Goal: Task Accomplishment & Management: Complete application form

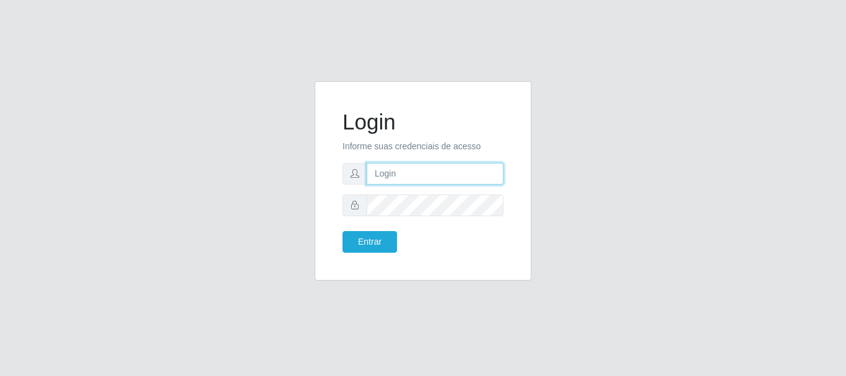
click at [455, 169] on input "text" at bounding box center [435, 174] width 137 height 22
type input "[PERSON_NAME]"
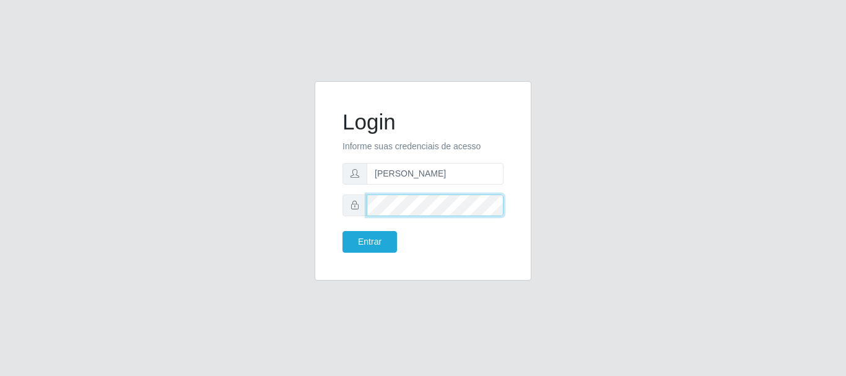
click at [343, 231] on button "Entrar" at bounding box center [370, 242] width 55 height 22
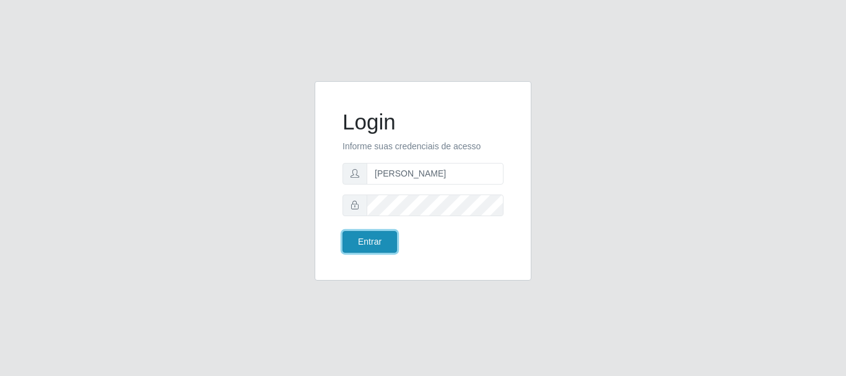
click at [382, 234] on button "Entrar" at bounding box center [370, 242] width 55 height 22
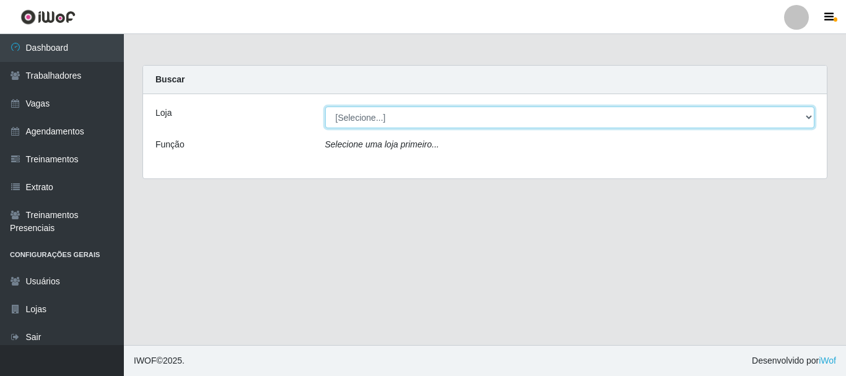
drag, startPoint x: 447, startPoint y: 120, endPoint x: 445, endPoint y: 128, distance: 8.1
click at [447, 120] on select "[Selecione...] [GEOGRAPHIC_DATA]" at bounding box center [570, 118] width 490 height 22
select select "279"
click at [325, 107] on select "[Selecione...] [GEOGRAPHIC_DATA]" at bounding box center [570, 118] width 490 height 22
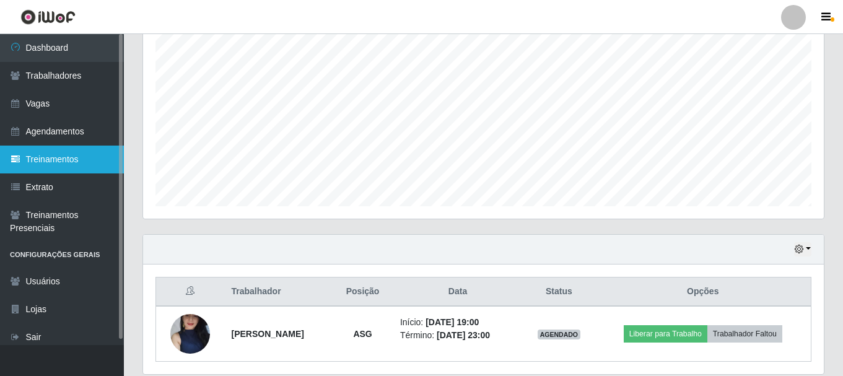
scroll to position [219, 0]
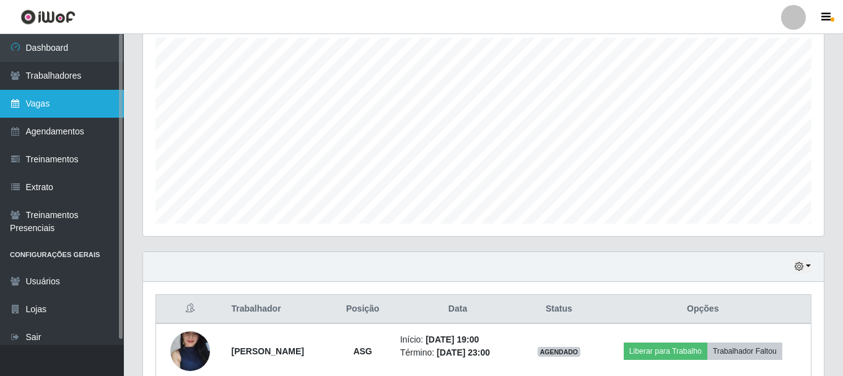
click at [52, 98] on link "Vagas" at bounding box center [62, 104] width 124 height 28
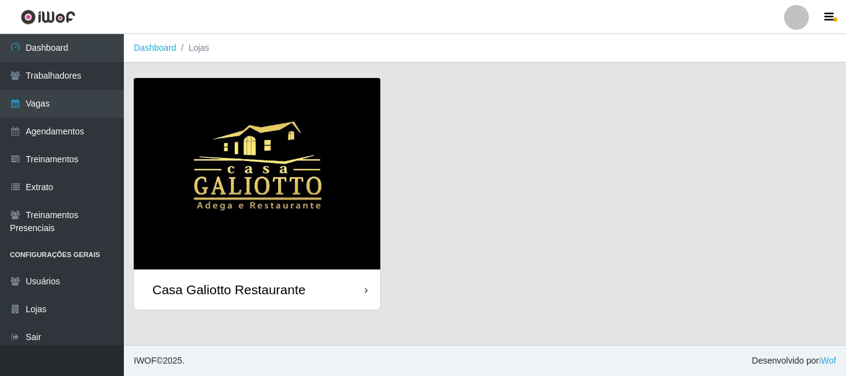
click at [341, 150] on img at bounding box center [257, 173] width 247 height 191
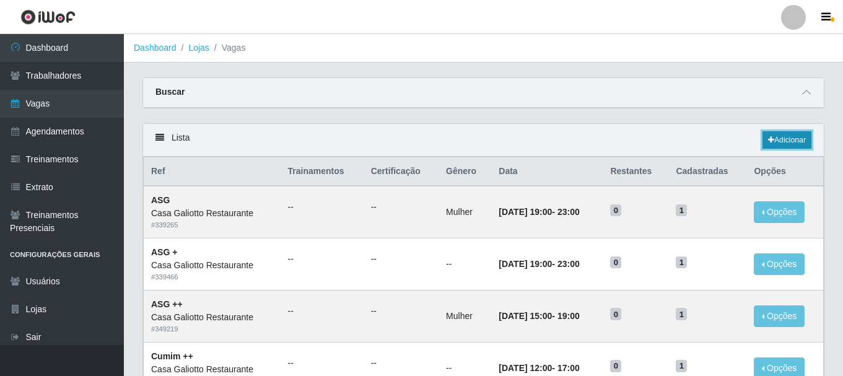
click at [785, 149] on link "Adicionar" at bounding box center [787, 139] width 49 height 17
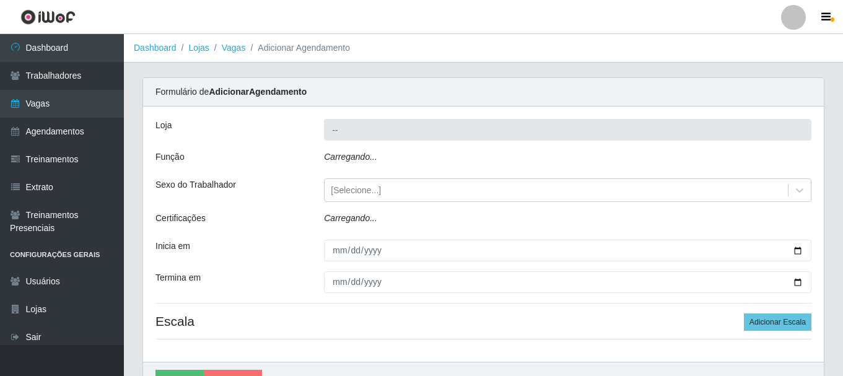
type input "Casa Galiotto Restaurante"
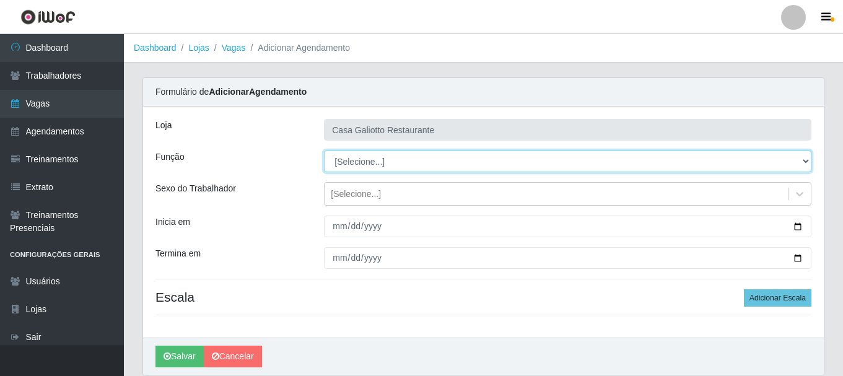
click at [390, 155] on select "[Selecione...] ASG ASG + ASG ++ Auxiliar de Cozinha Auxiliar de Cozinha + Auxil…" at bounding box center [568, 162] width 488 height 22
select select "79"
click at [324, 151] on select "[Selecione...] ASG ASG + ASG ++ Auxiliar de Cozinha Auxiliar de Cozinha + Auxil…" at bounding box center [568, 162] width 488 height 22
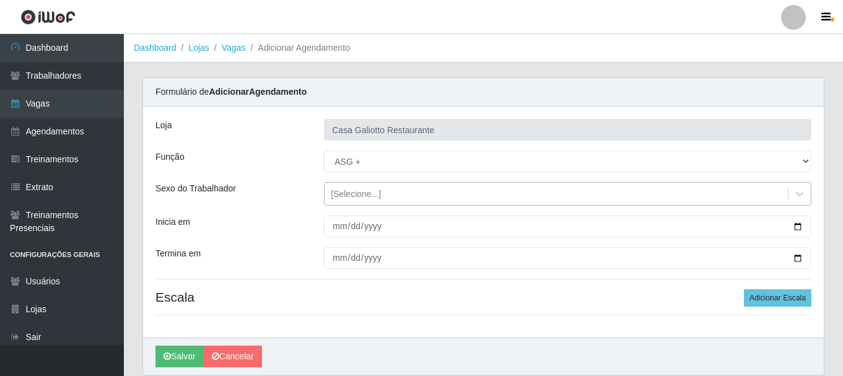
click at [749, 197] on div "[Selecione...]" at bounding box center [556, 194] width 463 height 20
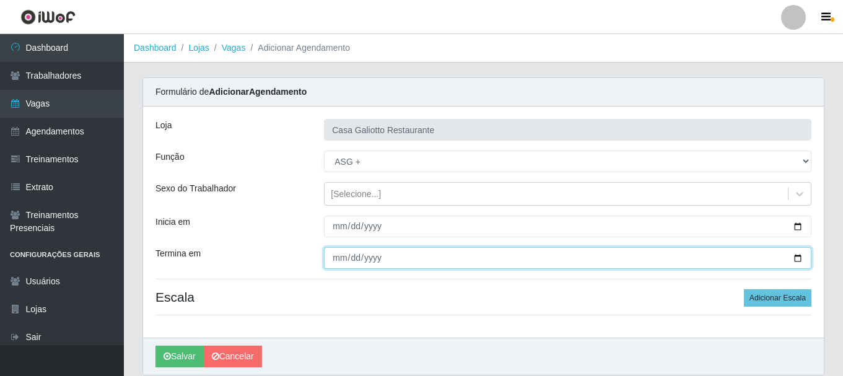
click at [711, 265] on input "Termina em" at bounding box center [568, 258] width 488 height 22
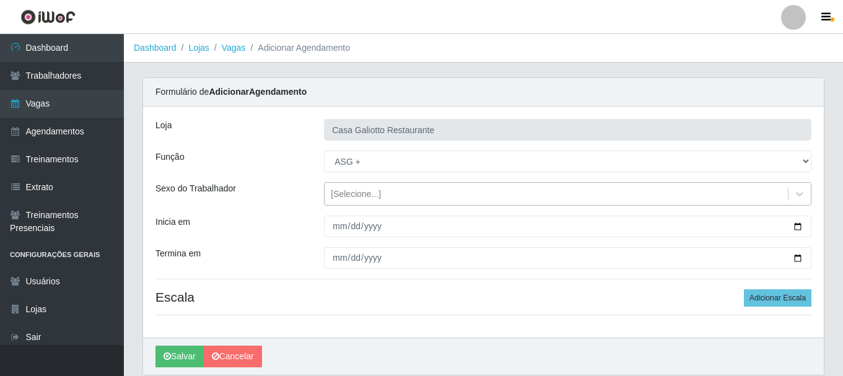
drag, startPoint x: 557, startPoint y: 198, endPoint x: 588, endPoint y: 203, distance: 32.0
click at [562, 198] on div "[Selecione...]" at bounding box center [556, 194] width 463 height 20
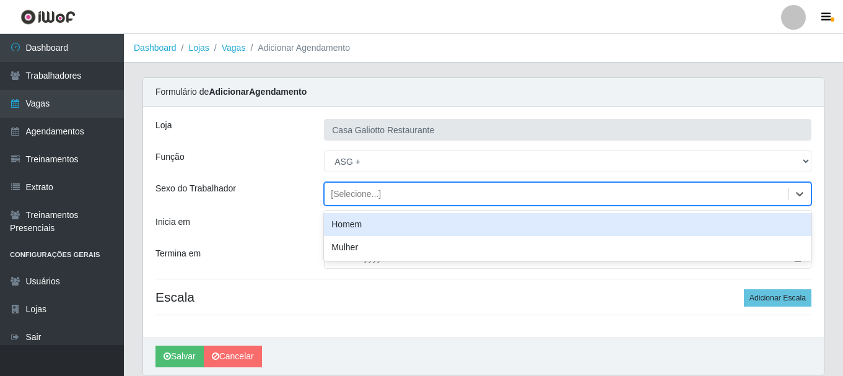
click at [777, 194] on div "[Selecione...]" at bounding box center [556, 194] width 463 height 20
click at [743, 198] on div "[Selecione...]" at bounding box center [556, 194] width 463 height 20
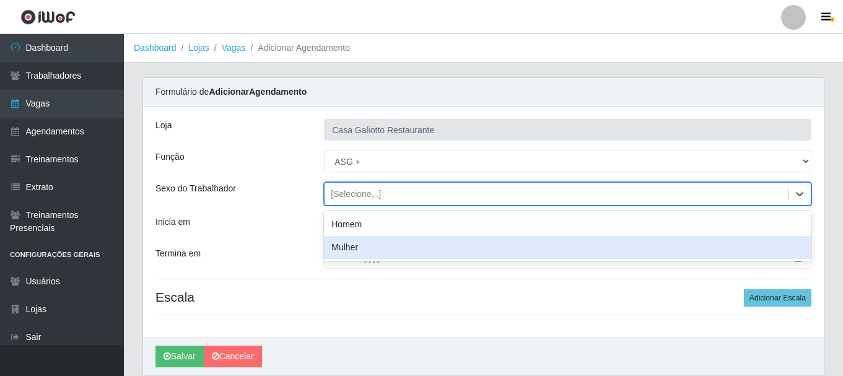
click at [702, 241] on div "Mulher" at bounding box center [568, 247] width 488 height 23
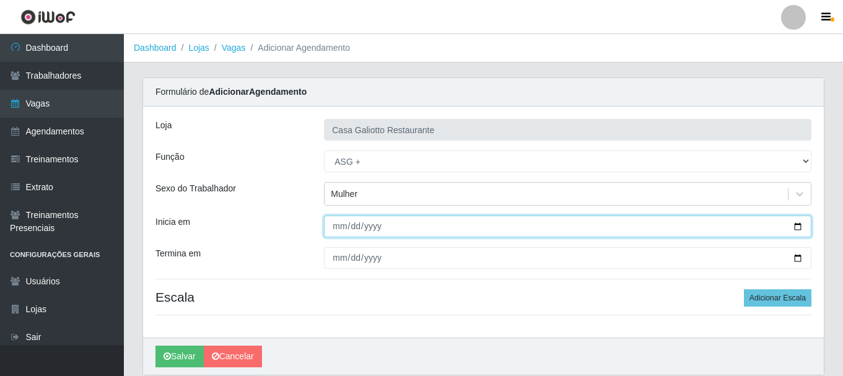
click at [797, 225] on input "Inicia em" at bounding box center [568, 227] width 488 height 22
type input "[DATE]"
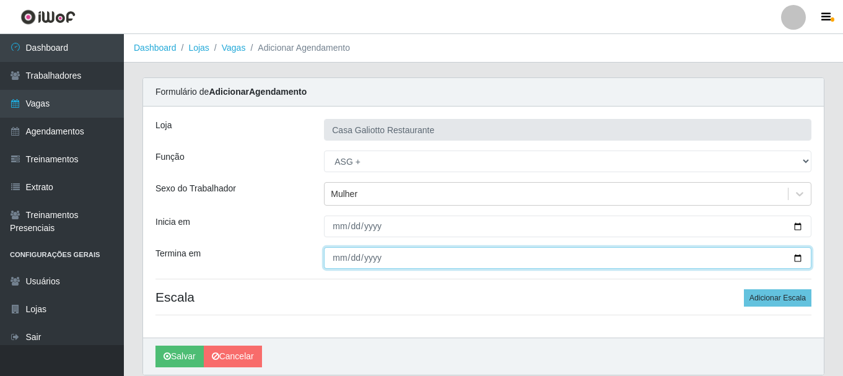
click at [801, 261] on input "Termina em" at bounding box center [568, 258] width 488 height 22
type input "[DATE]"
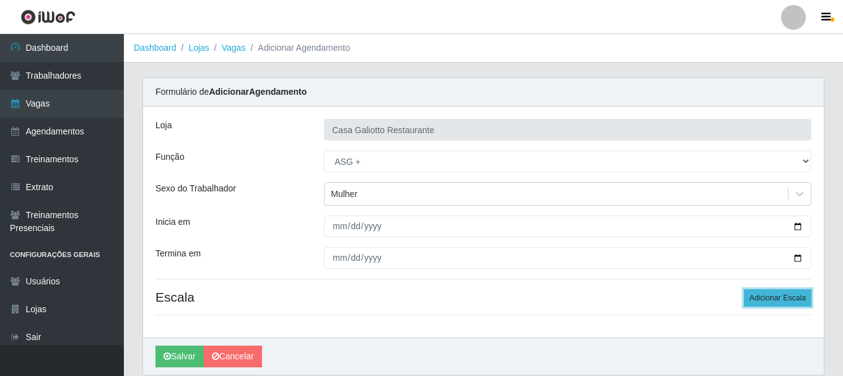
click at [754, 296] on button "Adicionar Escala" at bounding box center [778, 297] width 68 height 17
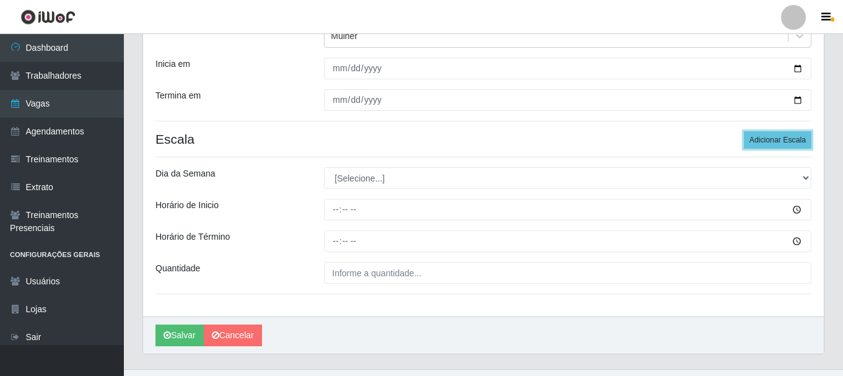
scroll to position [182, 0]
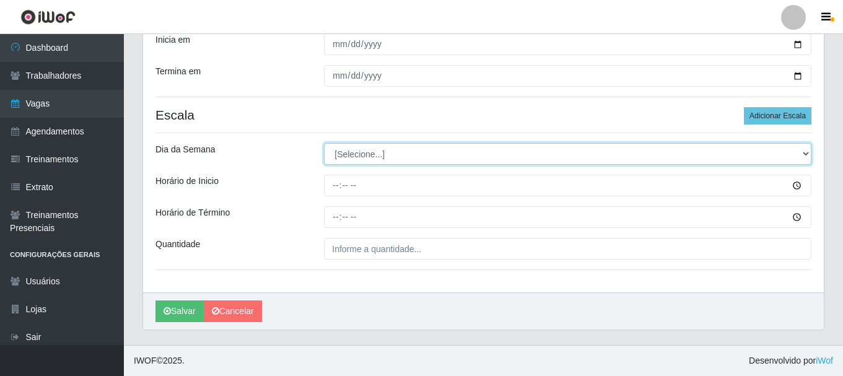
click at [421, 160] on select "[Selecione...] Segunda Terça Quarta Quinta Sexta Sábado Domingo" at bounding box center [568, 154] width 488 height 22
select select "3"
click at [324, 143] on select "[Selecione...] Segunda Terça Quarta Quinta Sexta Sábado Domingo" at bounding box center [568, 154] width 488 height 22
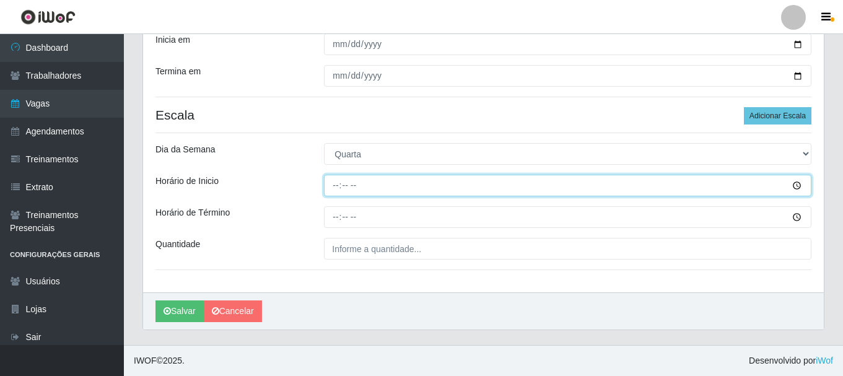
click at [440, 185] on input "Horário de Inicio" at bounding box center [568, 186] width 488 height 22
type input "19:00"
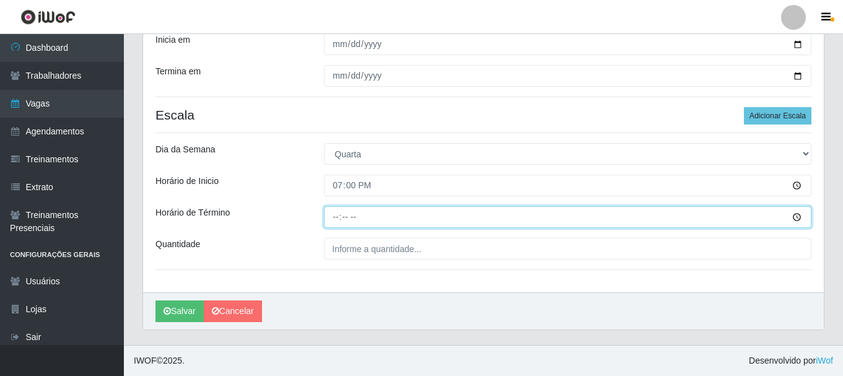
type input "23:00"
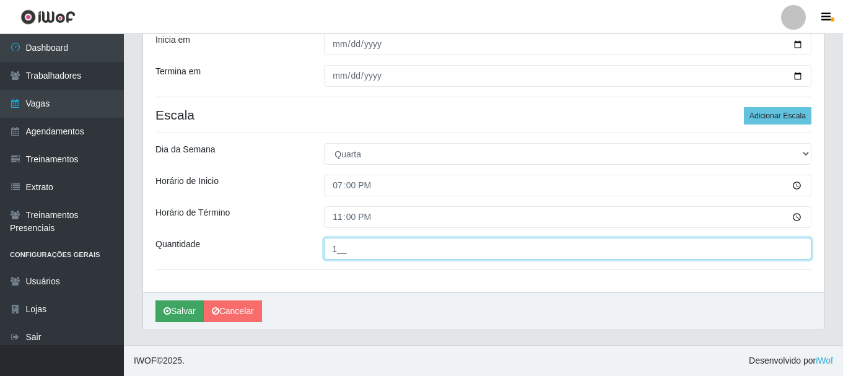
type input "1__"
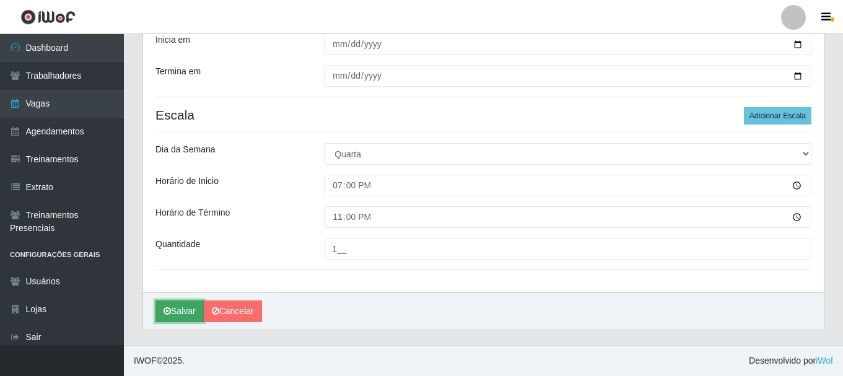
click at [183, 302] on button "Salvar" at bounding box center [179, 311] width 48 height 22
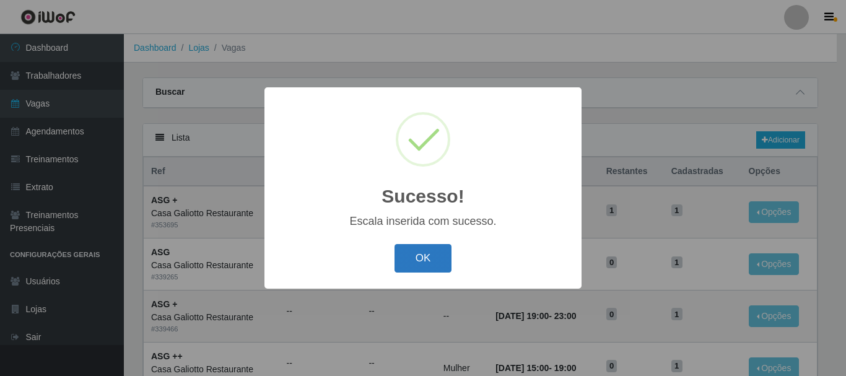
click at [424, 260] on button "OK" at bounding box center [424, 258] width 58 height 29
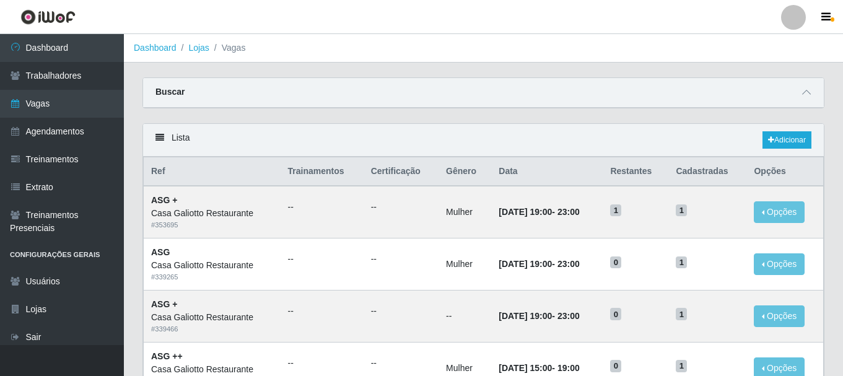
click at [799, 150] on div "Lista Adicionar" at bounding box center [483, 140] width 681 height 33
click at [783, 153] on div "Lista Adicionar" at bounding box center [483, 140] width 681 height 33
click at [782, 146] on link "Adicionar" at bounding box center [787, 139] width 49 height 17
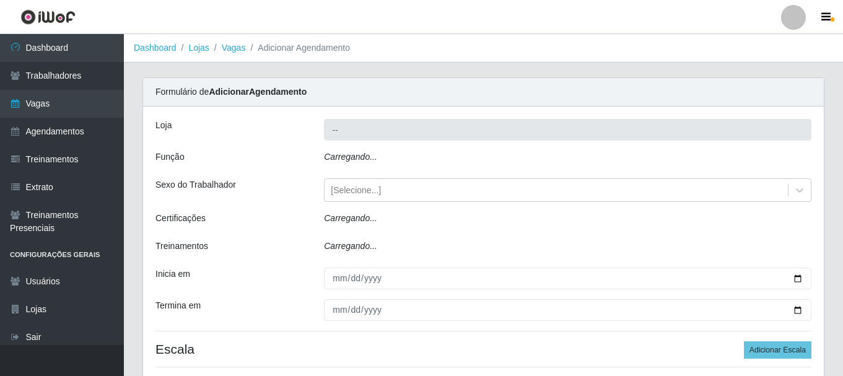
type input "Casa Galiotto Restaurante"
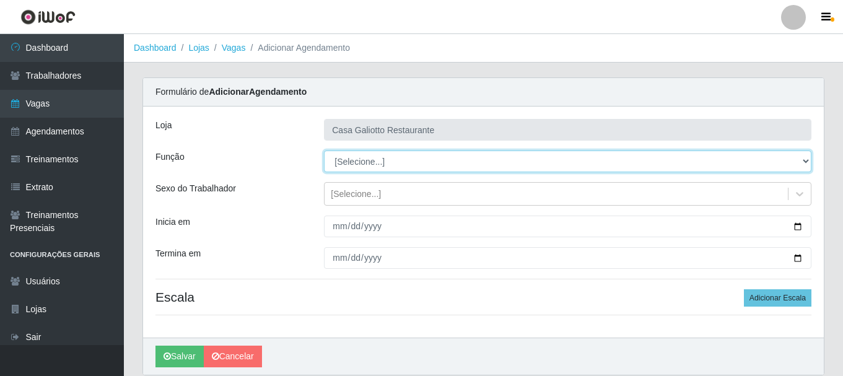
click at [399, 167] on select "[Selecione...] ASG ASG + ASG ++ Auxiliar de Cozinha Auxiliar de Cozinha + Auxil…" at bounding box center [568, 162] width 488 height 22
select select "79"
click at [324, 151] on select "[Selecione...] ASG ASG + ASG ++ Auxiliar de Cozinha Auxiliar de Cozinha + Auxil…" at bounding box center [568, 162] width 488 height 22
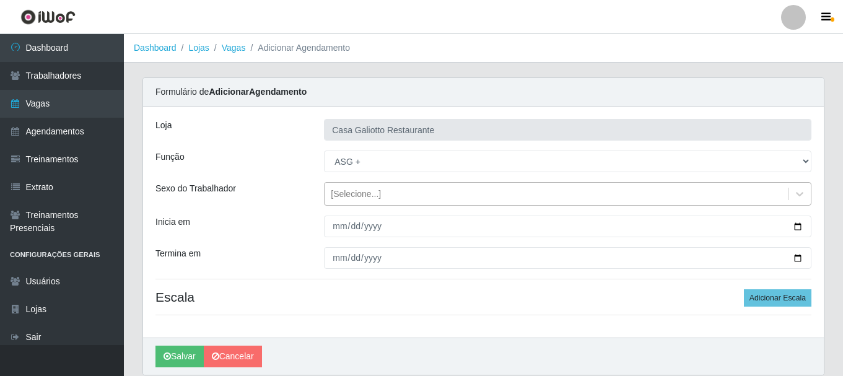
click at [364, 198] on div "[Selecione...]" at bounding box center [356, 194] width 50 height 13
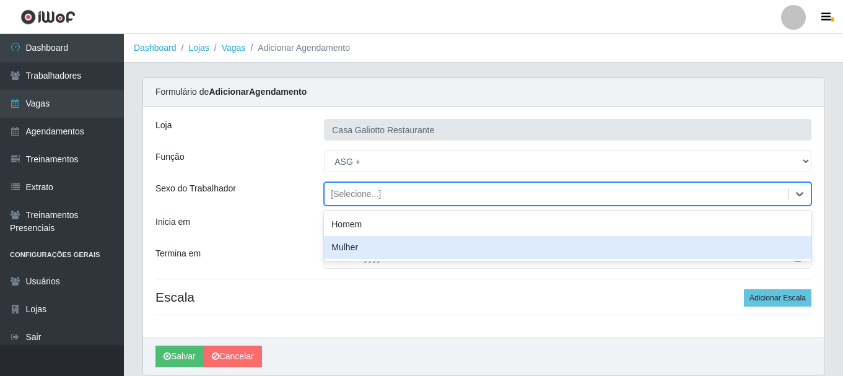
drag, startPoint x: 357, startPoint y: 248, endPoint x: 460, endPoint y: 250, distance: 102.8
click at [374, 250] on div "Mulher" at bounding box center [568, 247] width 488 height 23
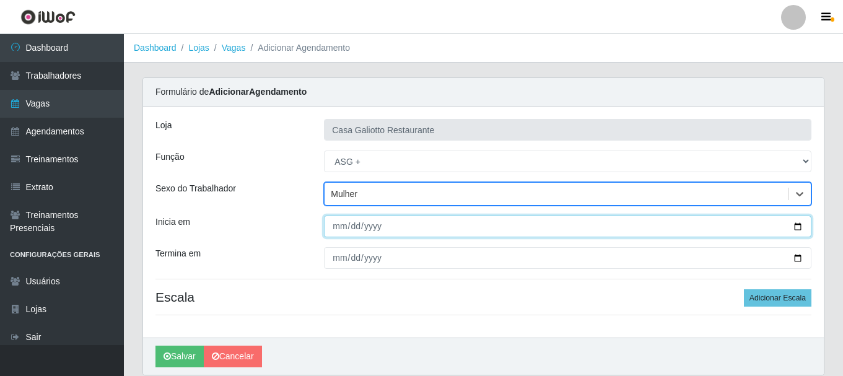
click at [797, 227] on input "Inicia em" at bounding box center [568, 227] width 488 height 22
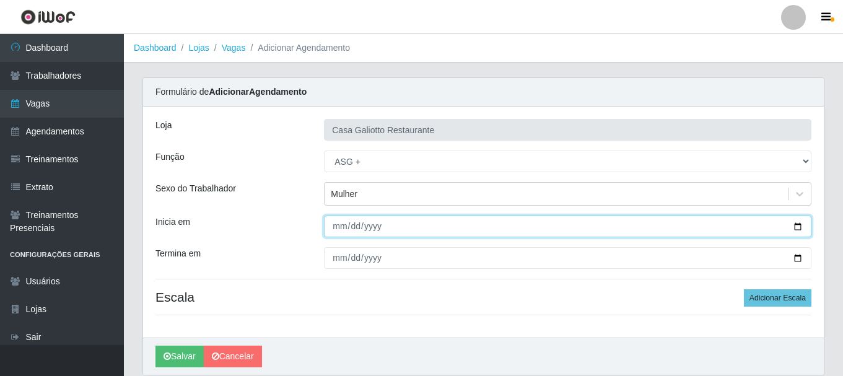
type input "[DATE]"
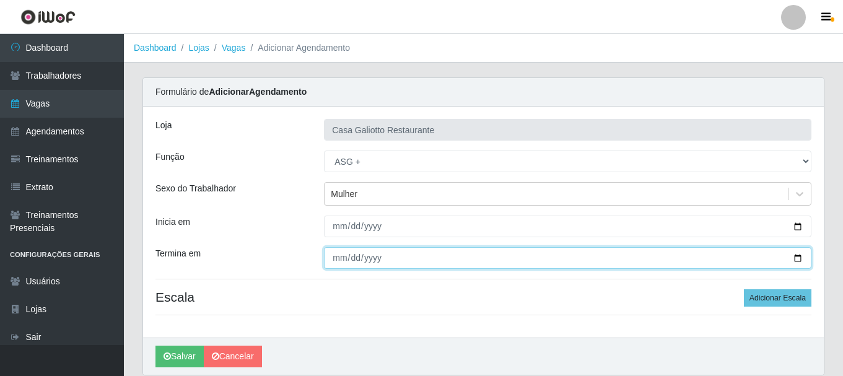
click at [798, 260] on input "Termina em" at bounding box center [568, 258] width 488 height 22
type input "[DATE]"
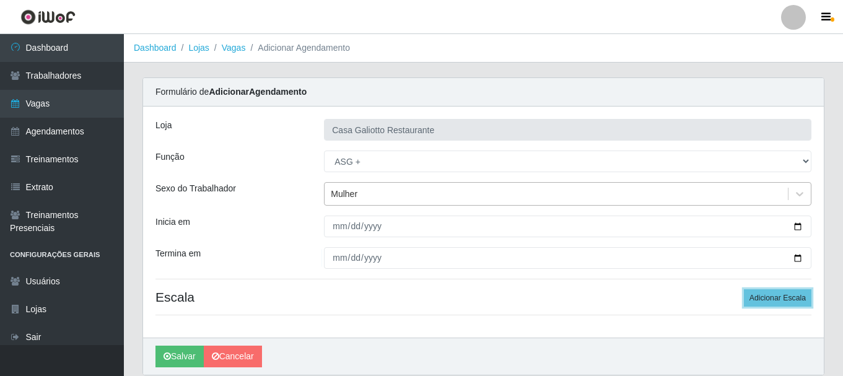
drag, startPoint x: 790, startPoint y: 295, endPoint x: 528, endPoint y: 194, distance: 281.0
click at [790, 296] on button "Adicionar Escala" at bounding box center [778, 297] width 68 height 17
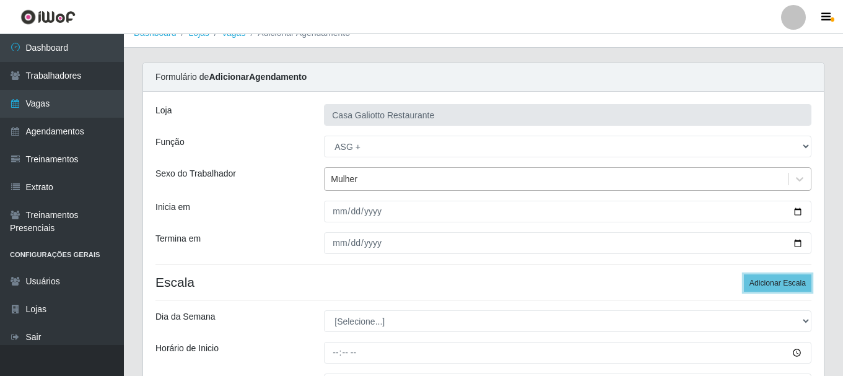
scroll to position [124, 0]
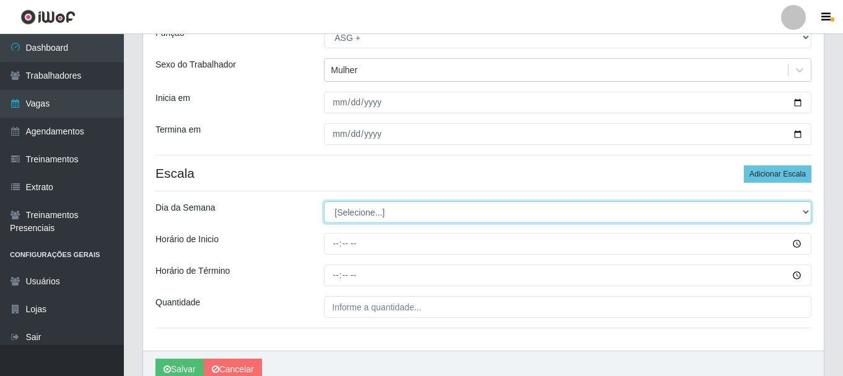
click at [418, 212] on select "[Selecione...] Segunda Terça Quarta Quinta Sexta Sábado Domingo" at bounding box center [568, 212] width 488 height 22
select select "4"
click at [324, 201] on select "[Selecione...] Segunda Terça Quarta Quinta Sexta Sábado Domingo" at bounding box center [568, 212] width 488 height 22
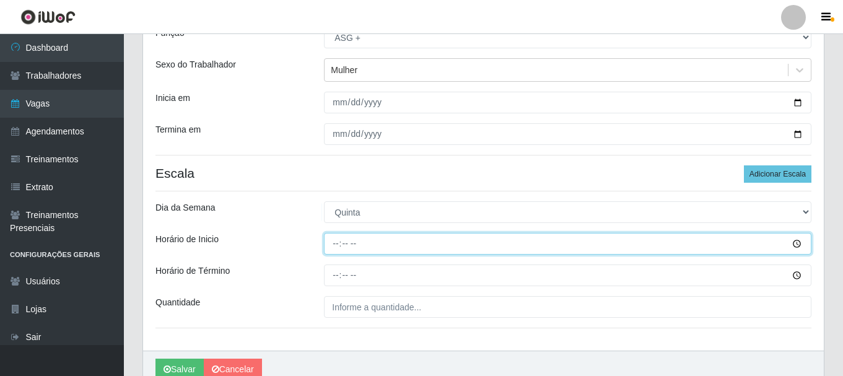
click at [592, 246] on input "Horário de Inicio" at bounding box center [568, 244] width 488 height 22
type input "19:00"
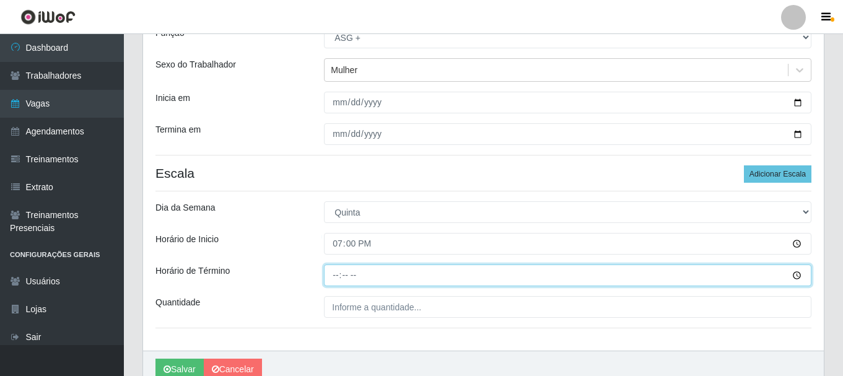
type input "23:00"
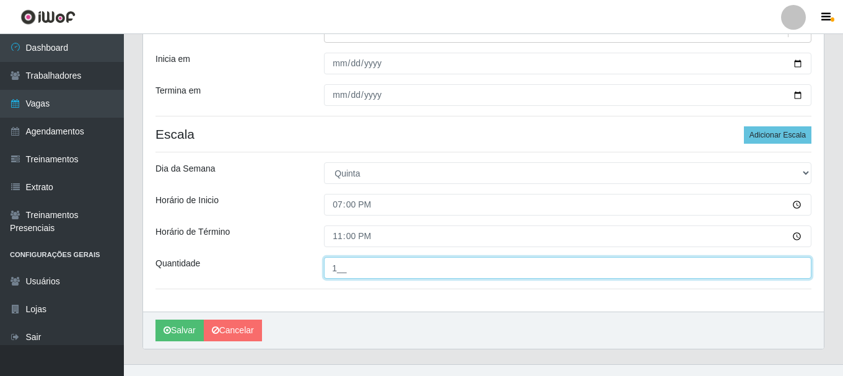
scroll to position [182, 0]
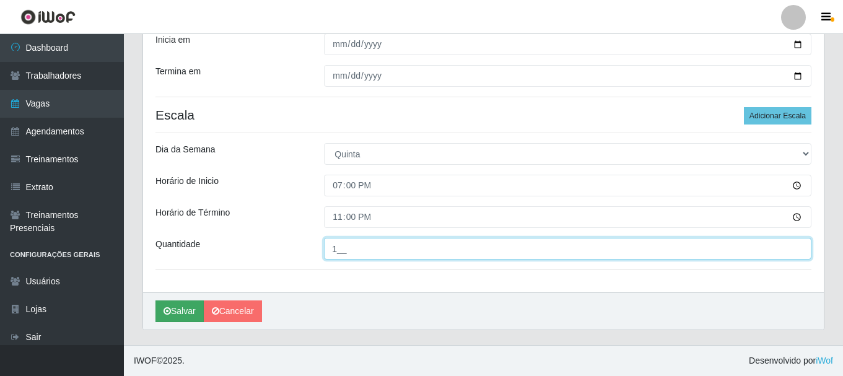
type input "1__"
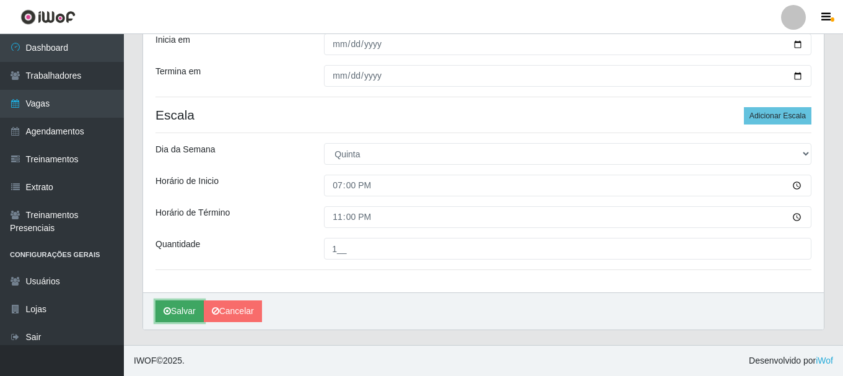
click at [165, 308] on icon "submit" at bounding box center [167, 311] width 7 height 9
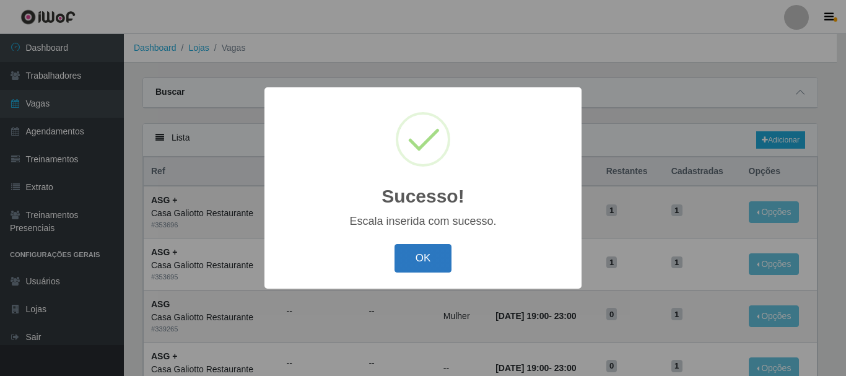
click at [424, 268] on button "OK" at bounding box center [424, 258] width 58 height 29
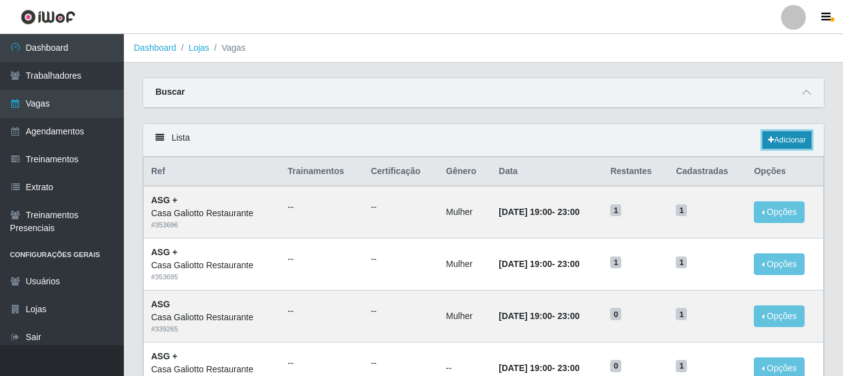
click at [802, 136] on link "Adicionar" at bounding box center [787, 139] width 49 height 17
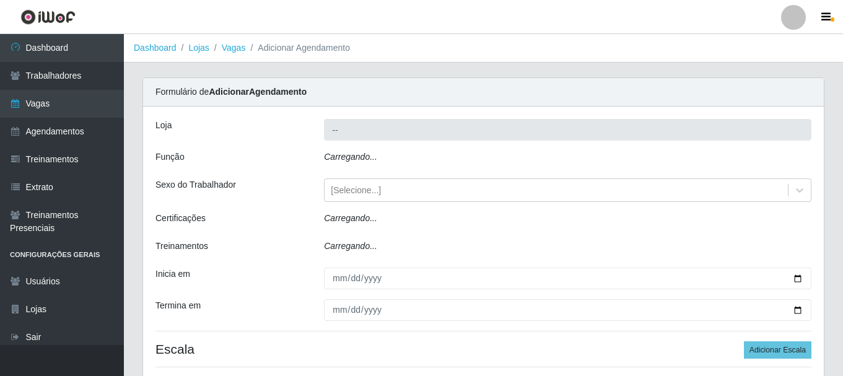
type input "Casa Galiotto Restaurante"
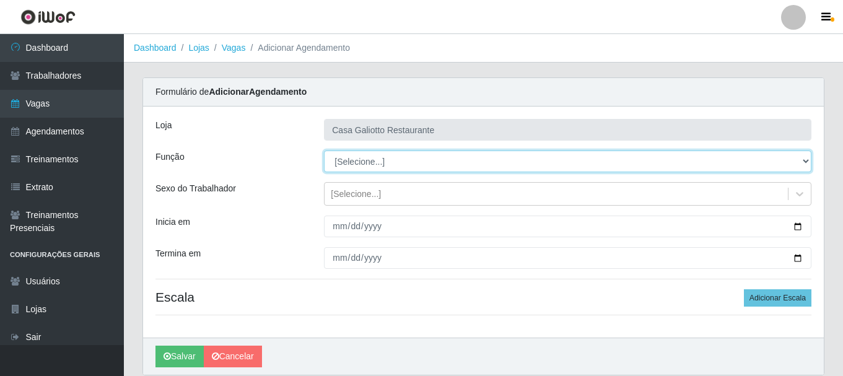
click at [371, 159] on select "[Selecione...] ASG ASG + ASG ++ Auxiliar de Cozinha Auxiliar de Cozinha + Auxil…" at bounding box center [568, 162] width 488 height 22
click at [324, 151] on select "[Selecione...] ASG ASG + ASG ++ Auxiliar de Cozinha Auxiliar de Cozinha + Auxil…" at bounding box center [568, 162] width 488 height 22
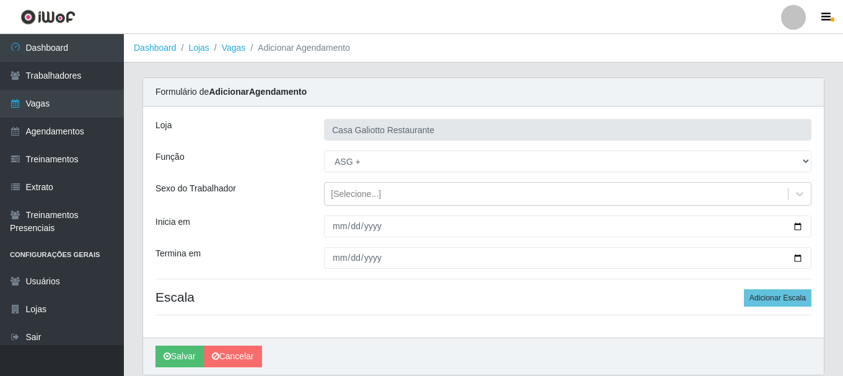
drag, startPoint x: 379, startPoint y: 193, endPoint x: 376, endPoint y: 206, distance: 12.8
click at [378, 198] on div "[Selecione...]" at bounding box center [556, 194] width 463 height 20
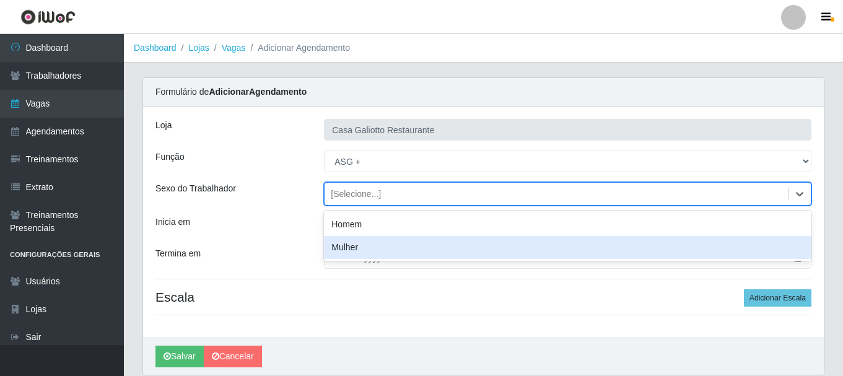
drag, startPoint x: 365, startPoint y: 247, endPoint x: 377, endPoint y: 188, distance: 59.4
click at [365, 242] on div "Mulher" at bounding box center [568, 247] width 488 height 23
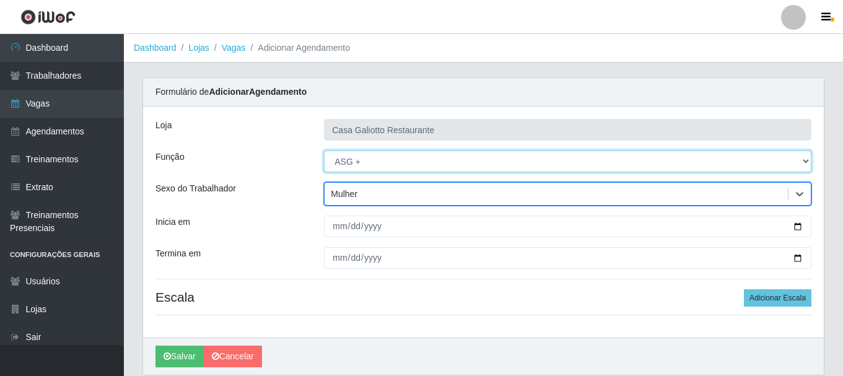
drag, startPoint x: 387, startPoint y: 164, endPoint x: 382, endPoint y: 183, distance: 19.2
click at [387, 165] on select "[Selecione...] ASG ASG + ASG ++ Auxiliar de Cozinha Auxiliar de Cozinha + Auxil…" at bounding box center [568, 162] width 488 height 22
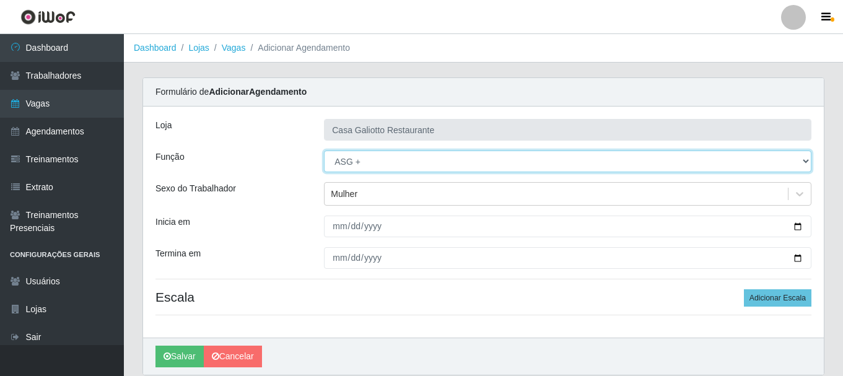
select select "80"
click at [324, 151] on select "[Selecione...] ASG ASG + ASG ++ Auxiliar de Cozinha Auxiliar de Cozinha + Auxil…" at bounding box center [568, 162] width 488 height 22
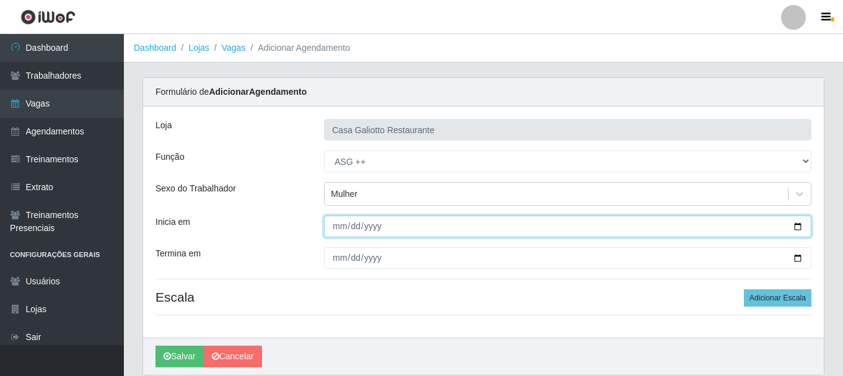
click at [798, 227] on input "Inicia em" at bounding box center [568, 227] width 488 height 22
type input "[DATE]"
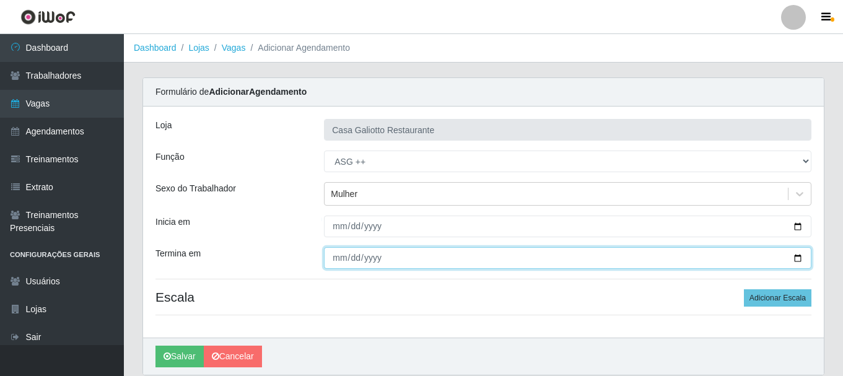
click at [796, 256] on input "Termina em" at bounding box center [568, 258] width 488 height 22
type input "[DATE]"
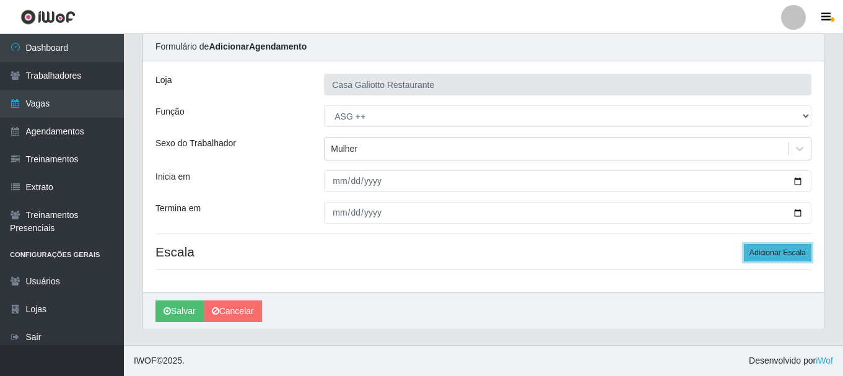
click at [756, 248] on button "Adicionar Escala" at bounding box center [778, 252] width 68 height 17
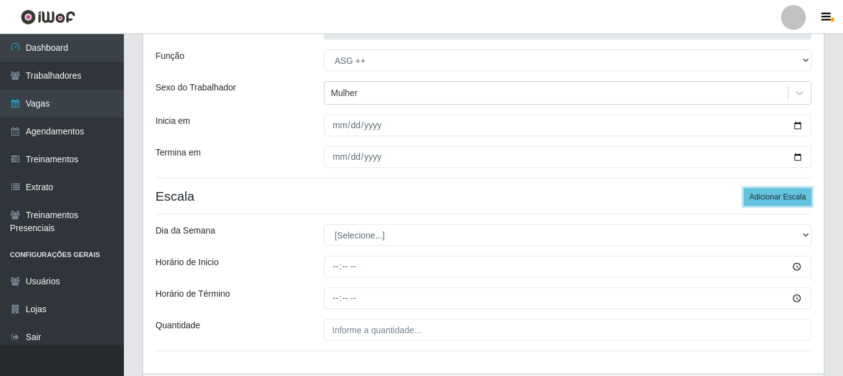
scroll to position [182, 0]
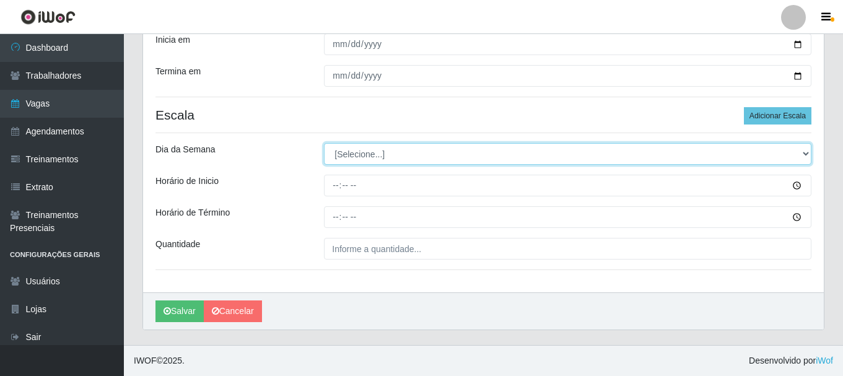
drag, startPoint x: 443, startPoint y: 153, endPoint x: 442, endPoint y: 163, distance: 9.9
click at [443, 153] on select "[Selecione...] Segunda Terça Quarta Quinta Sexta Sábado Domingo" at bounding box center [568, 154] width 488 height 22
select select "5"
click at [324, 143] on select "[Selecione...] Segunda Terça Quarta Quinta Sexta Sábado Domingo" at bounding box center [568, 154] width 488 height 22
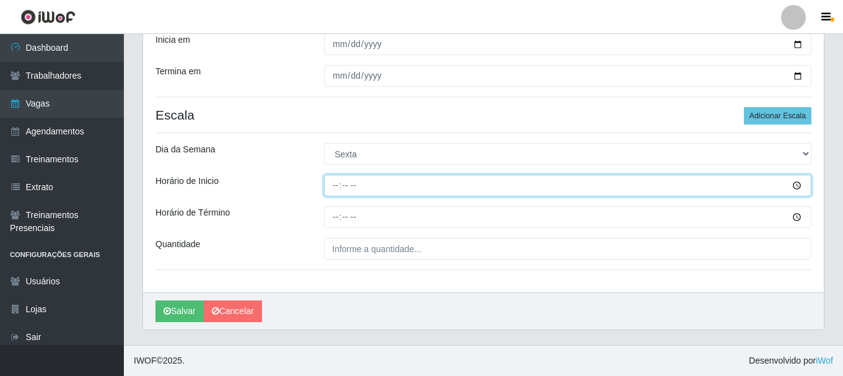
click at [434, 178] on input "Horário de Inicio" at bounding box center [568, 186] width 488 height 22
type input "19:00"
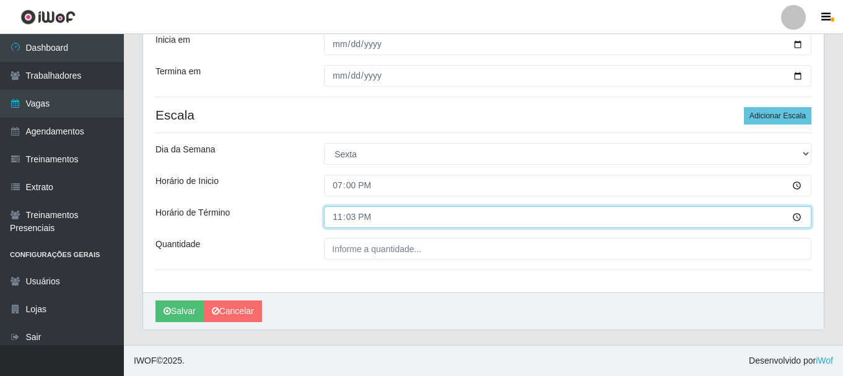
type input "23:30"
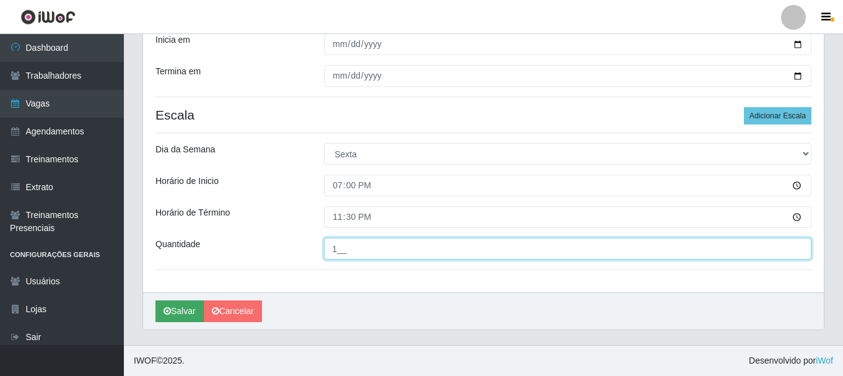
type input "1__"
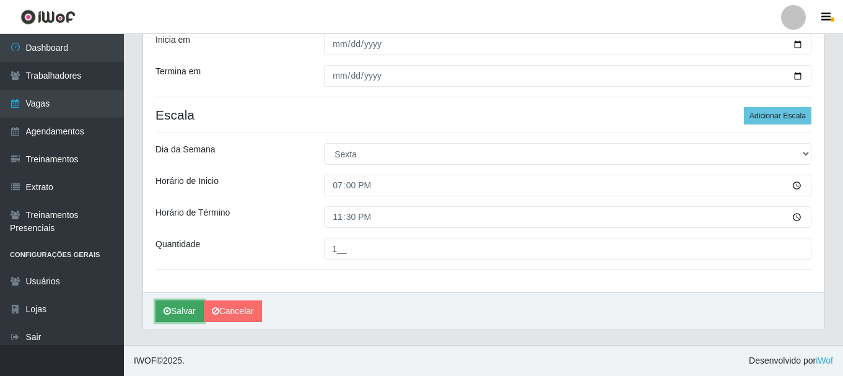
click at [175, 311] on button "Salvar" at bounding box center [179, 311] width 48 height 22
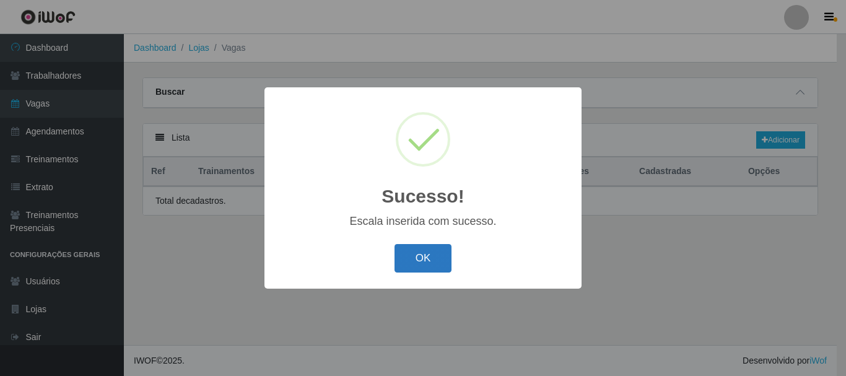
click at [425, 264] on button "OK" at bounding box center [424, 258] width 58 height 29
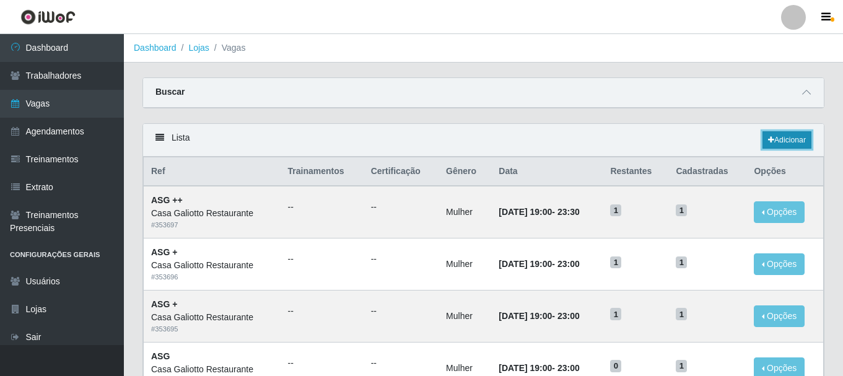
click at [777, 141] on link "Adicionar" at bounding box center [787, 139] width 49 height 17
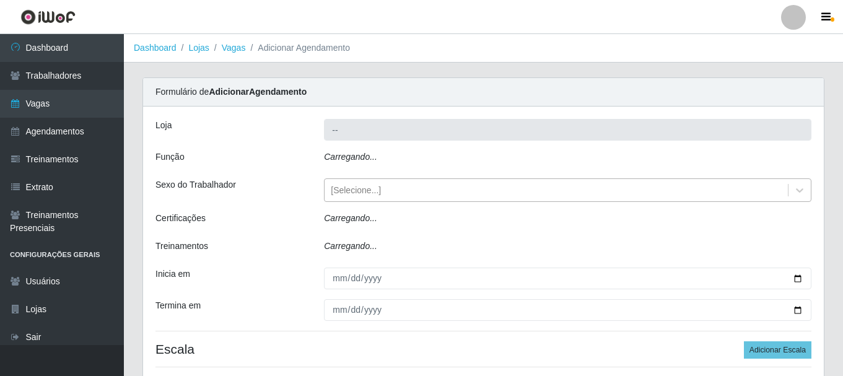
type input "Casa Galiotto Restaurante"
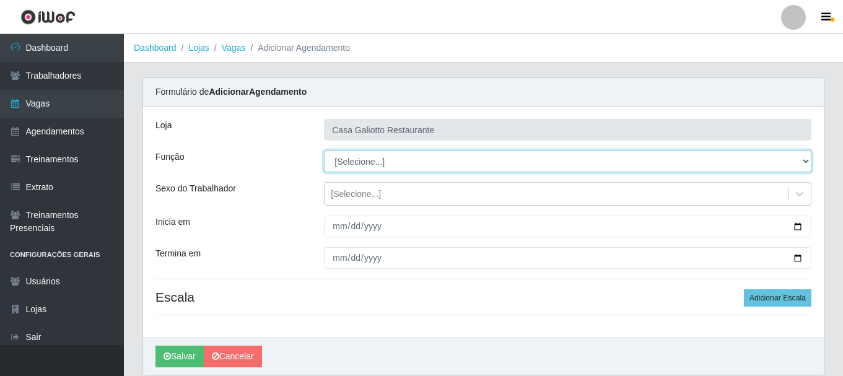
click at [389, 161] on select "[Selecione...] ASG ASG + ASG ++ Auxiliar de Cozinha Auxiliar de Cozinha + Auxil…" at bounding box center [568, 162] width 488 height 22
select select "80"
click at [324, 151] on select "[Selecione...] ASG ASG + ASG ++ Auxiliar de Cozinha Auxiliar de Cozinha + Auxil…" at bounding box center [568, 162] width 488 height 22
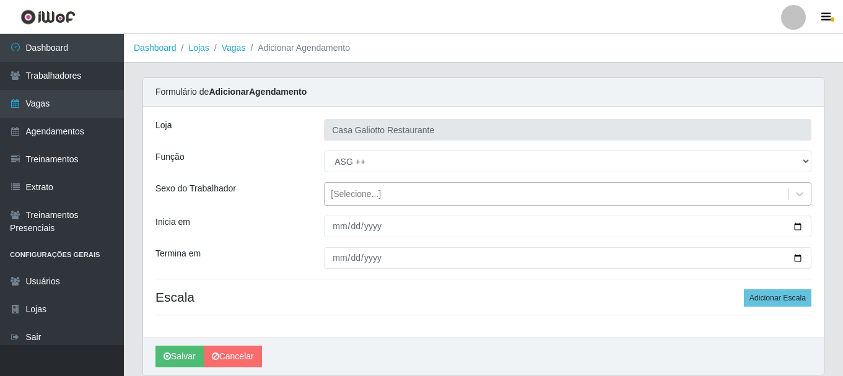
click at [373, 197] on div "[Selecione...]" at bounding box center [356, 194] width 50 height 13
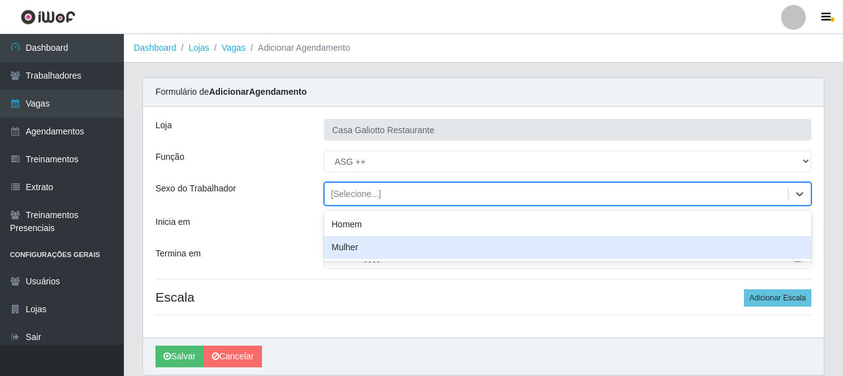
drag, startPoint x: 382, startPoint y: 248, endPoint x: 553, endPoint y: 225, distance: 172.0
click at [390, 248] on div "Mulher" at bounding box center [568, 247] width 488 height 23
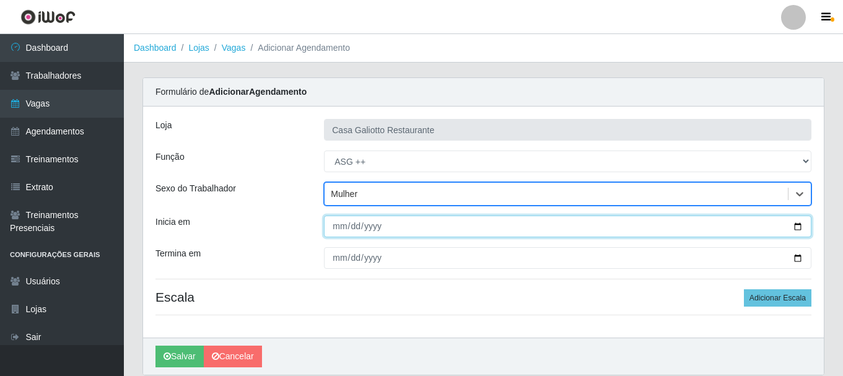
click at [798, 227] on input "Inicia em" at bounding box center [568, 227] width 488 height 22
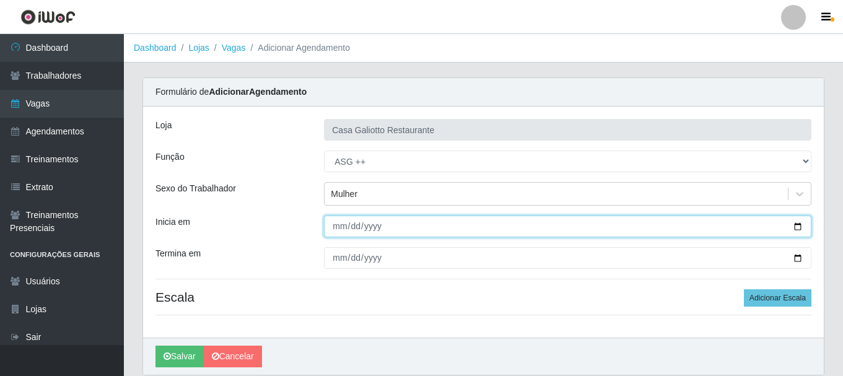
type input "[DATE]"
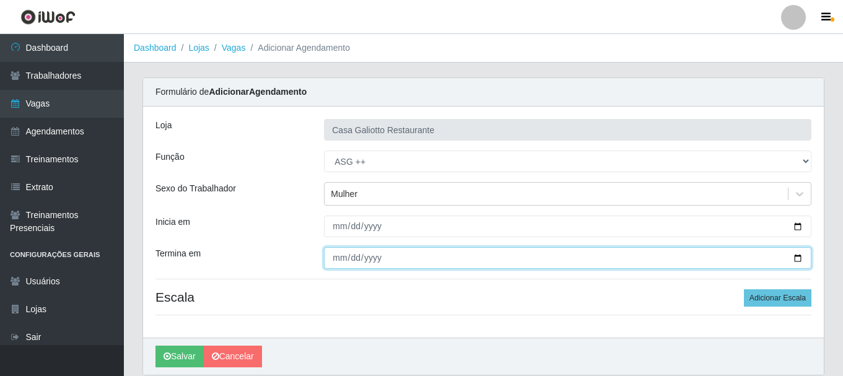
click at [798, 260] on input "Termina em" at bounding box center [568, 258] width 488 height 22
type input "[DATE]"
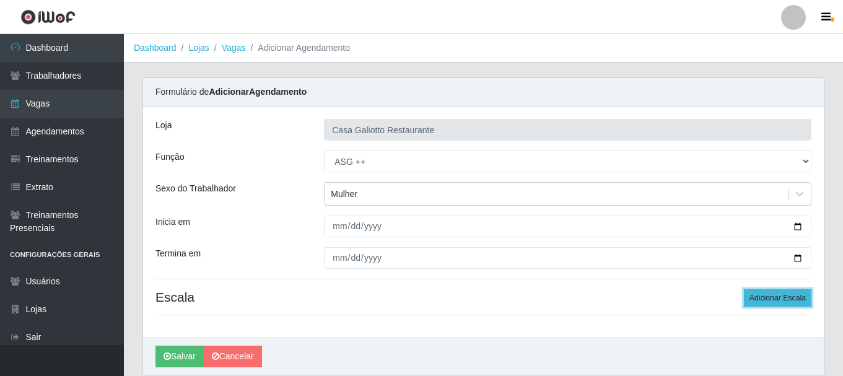
drag, startPoint x: 787, startPoint y: 299, endPoint x: 778, endPoint y: 294, distance: 9.7
click at [786, 299] on button "Adicionar Escala" at bounding box center [778, 297] width 68 height 17
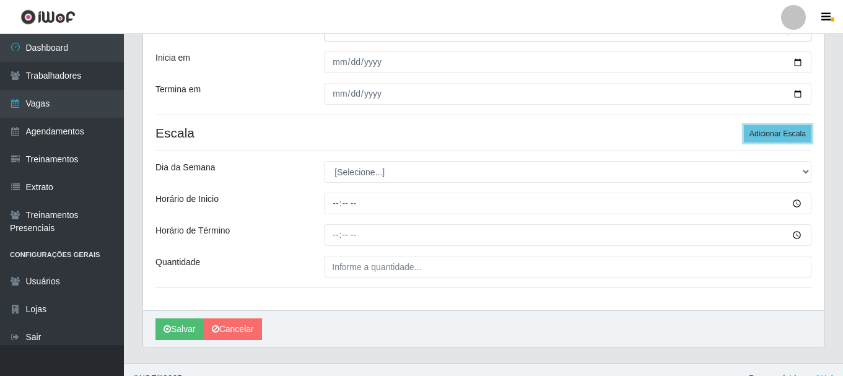
scroll to position [182, 0]
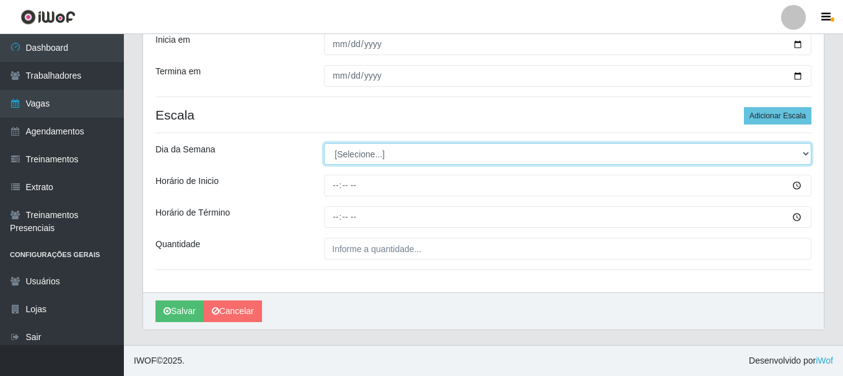
click at [390, 158] on select "[Selecione...] Segunda Terça Quarta Quinta Sexta Sábado Domingo" at bounding box center [568, 154] width 488 height 22
select select "6"
click at [324, 143] on select "[Selecione...] Segunda Terça Quarta Quinta Sexta Sábado Domingo" at bounding box center [568, 154] width 488 height 22
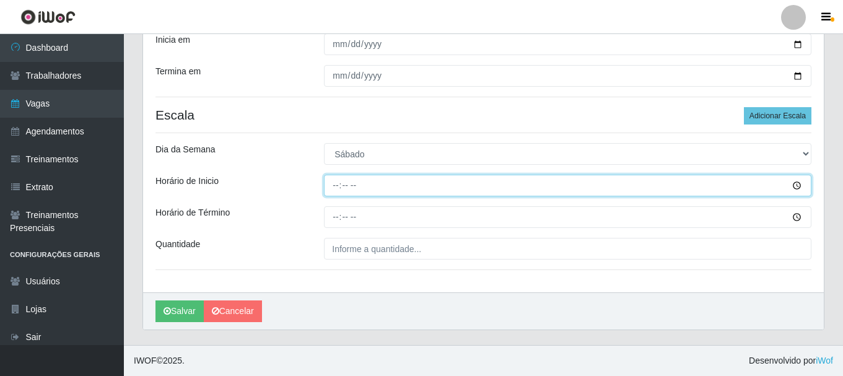
click at [392, 185] on input "Horário de Inicio" at bounding box center [568, 186] width 488 height 22
type input "19:00"
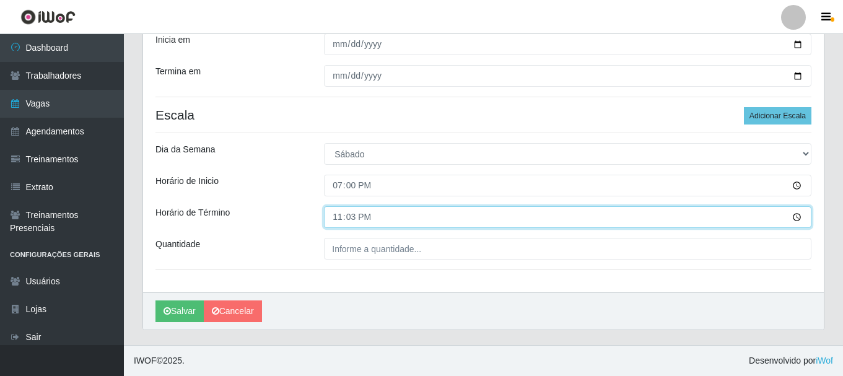
type input "23:30"
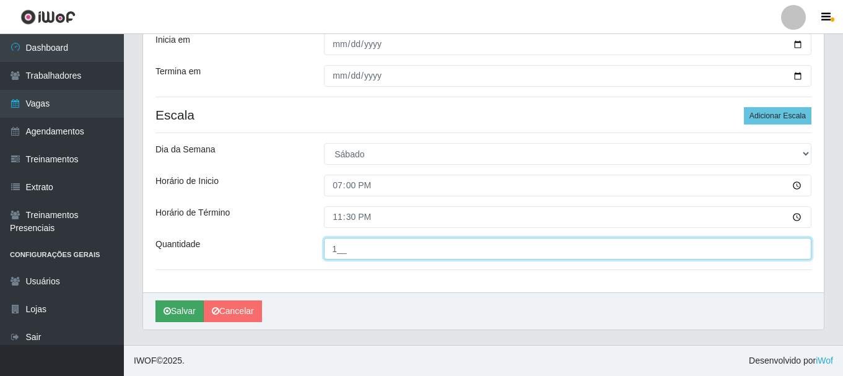
type input "1__"
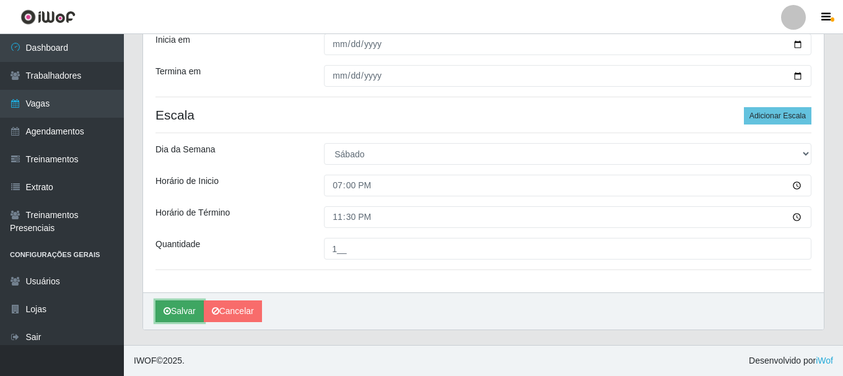
click at [180, 309] on button "Salvar" at bounding box center [179, 311] width 48 height 22
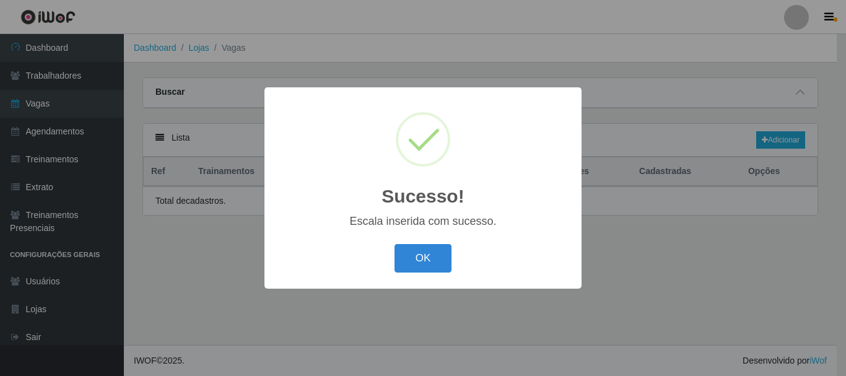
click at [429, 240] on div "Sucesso! × Escala inserida com sucesso. OK Cancel" at bounding box center [423, 187] width 317 height 201
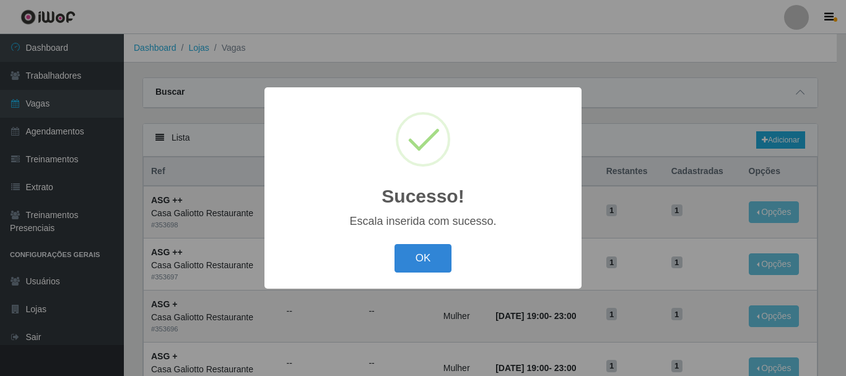
drag, startPoint x: 431, startPoint y: 242, endPoint x: 489, endPoint y: 234, distance: 58.8
click at [431, 243] on div "OK Cancel" at bounding box center [423, 257] width 292 height 35
click at [444, 265] on button "OK" at bounding box center [424, 258] width 58 height 29
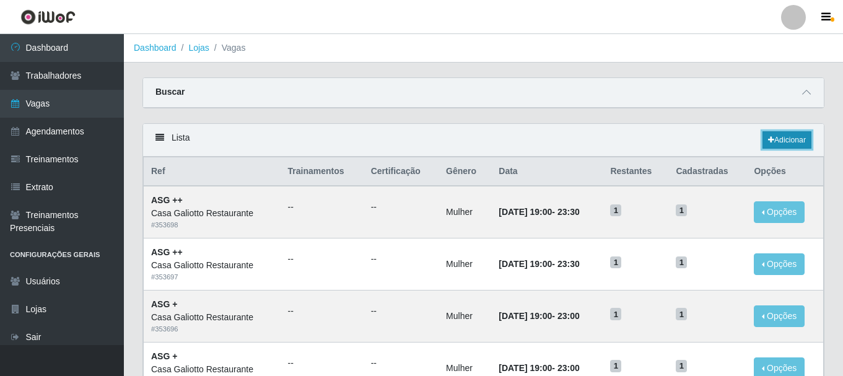
click at [792, 136] on link "Adicionar" at bounding box center [787, 139] width 49 height 17
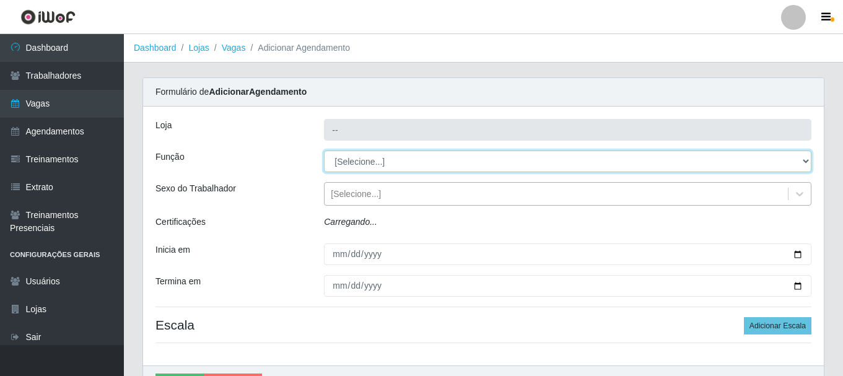
drag, startPoint x: 352, startPoint y: 182, endPoint x: 334, endPoint y: 201, distance: 26.7
click at [337, 198] on div "Loja -- Função [Selecione...] ASG ASG + ASG ++ Auxiliar de Cozinha Auxiliar de …" at bounding box center [483, 236] width 681 height 259
select select "80"
click at [324, 151] on select "[Selecione...] ASG ASG + ASG ++ Auxiliar de Cozinha Auxiliar de Cozinha + Auxil…" at bounding box center [568, 162] width 488 height 22
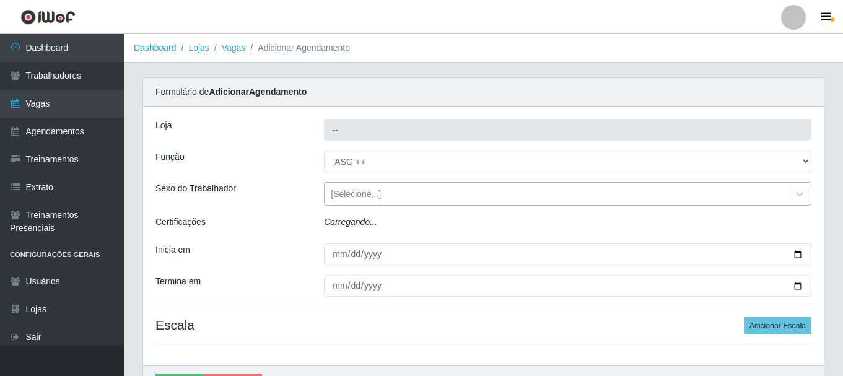
type input "Casa Galiotto Restaurante"
select select "[Selecione...]"
drag, startPoint x: 416, startPoint y: 198, endPoint x: 416, endPoint y: 210, distance: 12.4
click at [416, 198] on div "[Selecione...]" at bounding box center [556, 194] width 463 height 20
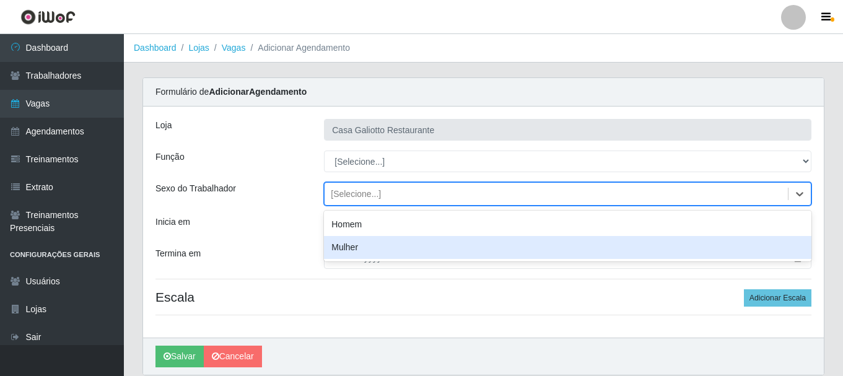
drag, startPoint x: 403, startPoint y: 252, endPoint x: 468, endPoint y: 252, distance: 65.7
click at [404, 253] on div "Mulher" at bounding box center [568, 247] width 488 height 23
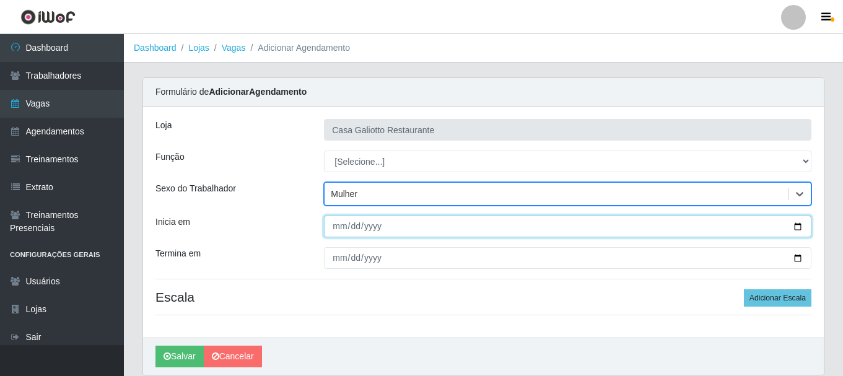
click at [802, 228] on input "Inicia em" at bounding box center [568, 227] width 488 height 22
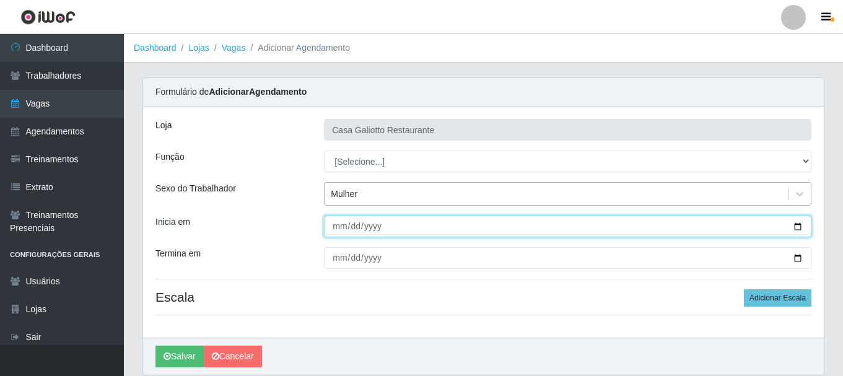
type input "[DATE]"
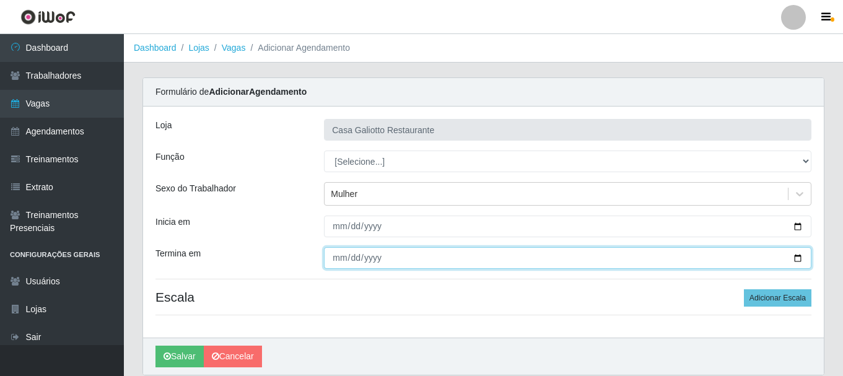
drag, startPoint x: 797, startPoint y: 257, endPoint x: 726, endPoint y: 258, distance: 70.6
click at [796, 257] on input "Termina em" at bounding box center [568, 258] width 488 height 22
type input "[DATE]"
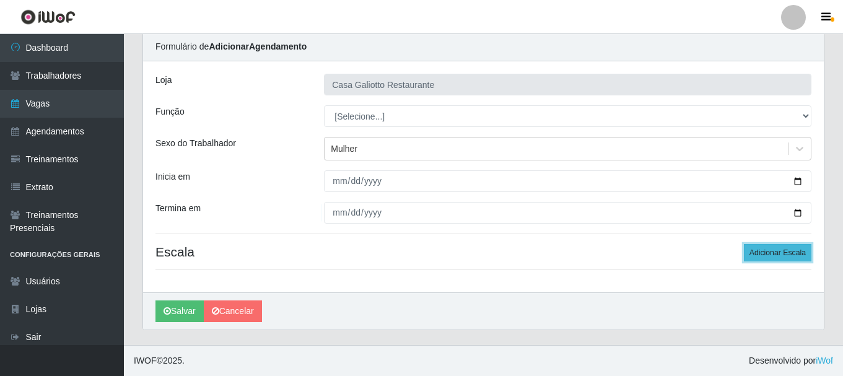
click at [766, 256] on button "Adicionar Escala" at bounding box center [778, 252] width 68 height 17
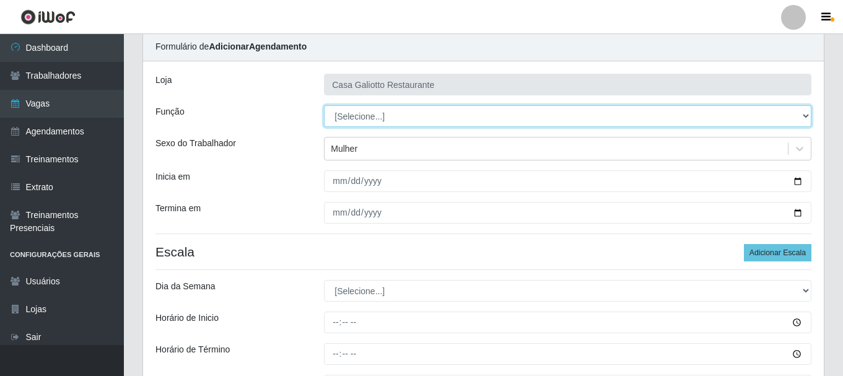
click at [418, 115] on select "[Selecione...] ASG ASG + ASG ++ Auxiliar de Cozinha Auxiliar de Cozinha + Auxil…" at bounding box center [568, 116] width 488 height 22
select select "80"
click at [324, 105] on select "[Selecione...] ASG ASG + ASG ++ Auxiliar de Cozinha Auxiliar de Cozinha + Auxil…" at bounding box center [568, 116] width 488 height 22
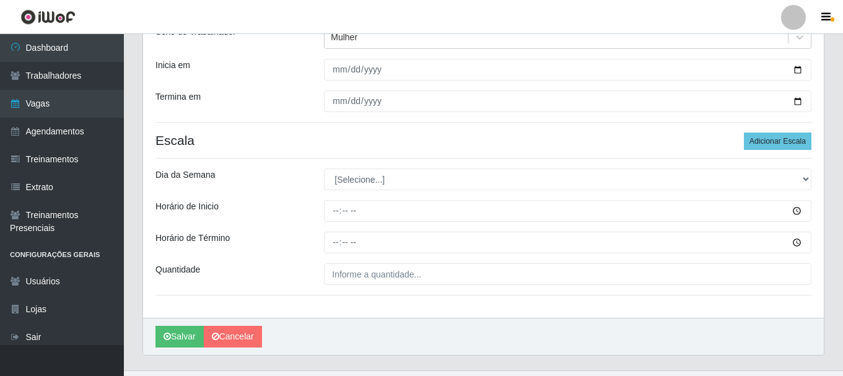
scroll to position [169, 0]
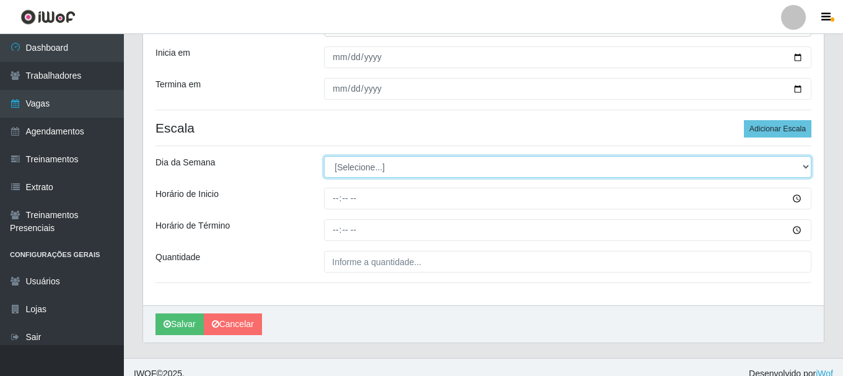
click at [395, 173] on select "[Selecione...] Segunda Terça Quarta Quinta Sexta Sábado Domingo" at bounding box center [568, 167] width 488 height 22
select select "0"
click at [324, 156] on select "[Selecione...] Segunda Terça Quarta Quinta Sexta Sábado Domingo" at bounding box center [568, 167] width 488 height 22
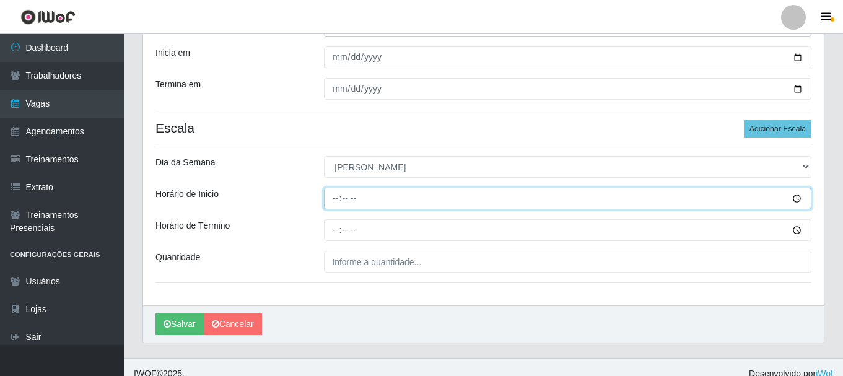
click at [416, 200] on input "Horário de Inicio" at bounding box center [568, 199] width 488 height 22
click at [340, 199] on input "11:00" at bounding box center [568, 199] width 488 height 22
type input "19:00"
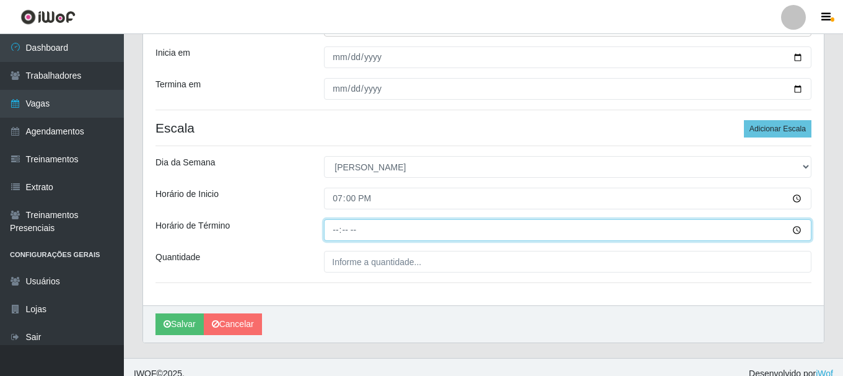
type input "23:00"
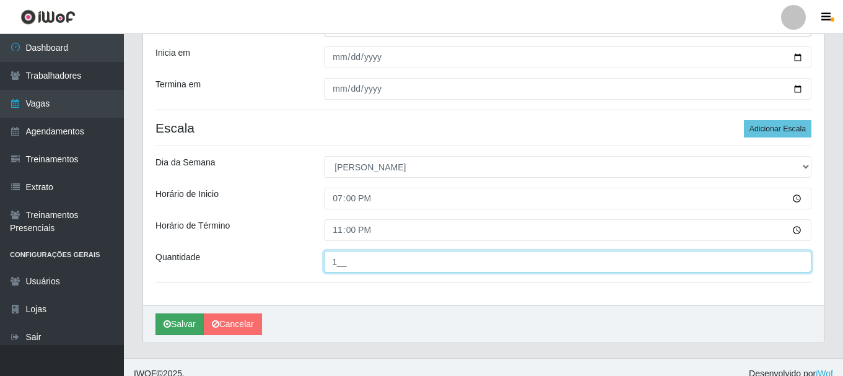
type input "1__"
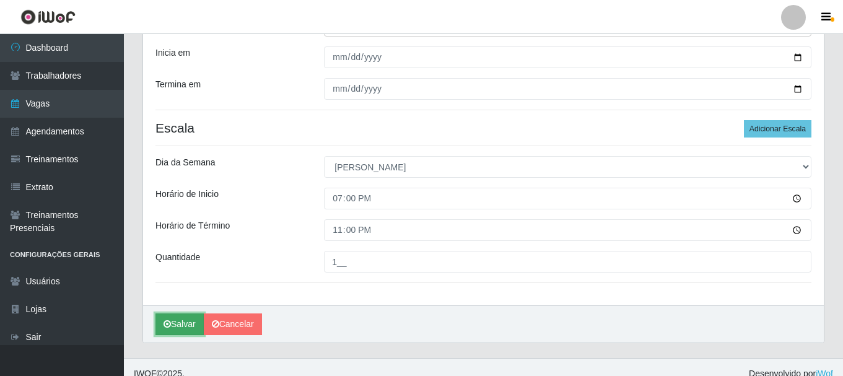
click at [162, 327] on button "Salvar" at bounding box center [179, 324] width 48 height 22
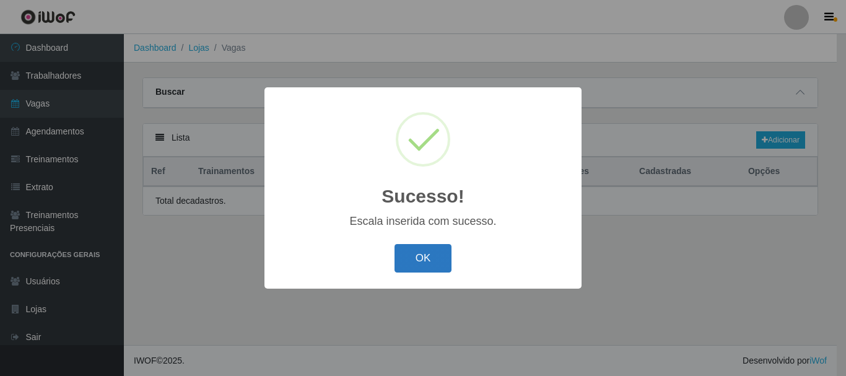
click at [427, 264] on button "OK" at bounding box center [424, 258] width 58 height 29
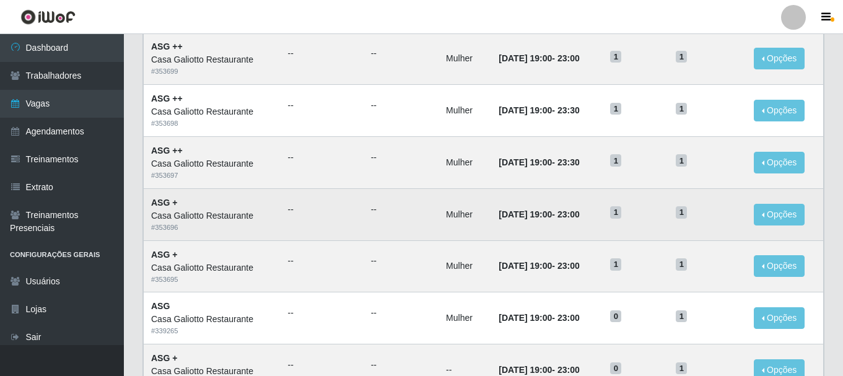
scroll to position [124, 0]
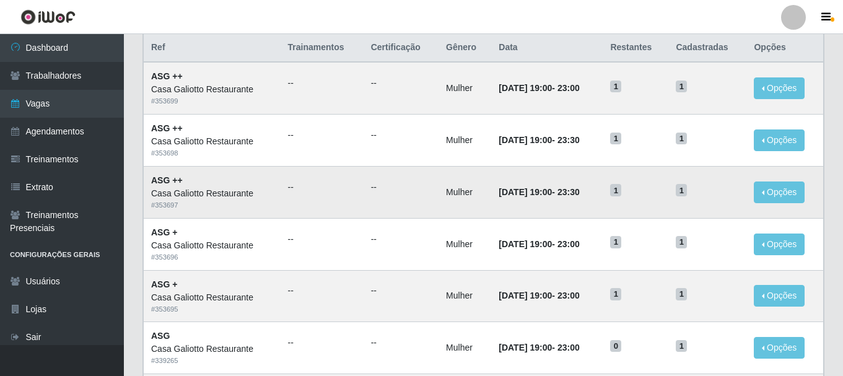
click at [396, 182] on ul "--" at bounding box center [401, 187] width 60 height 13
